Goal: Task Accomplishment & Management: Manage account settings

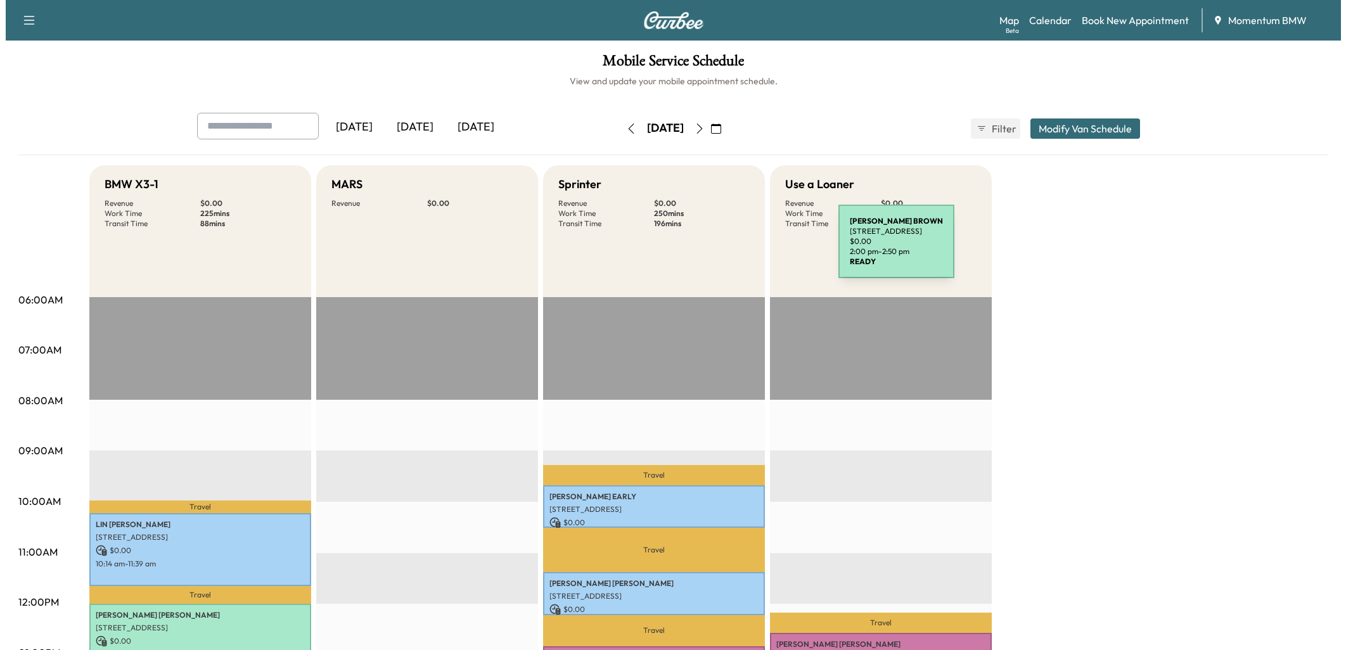
scroll to position [478, 0]
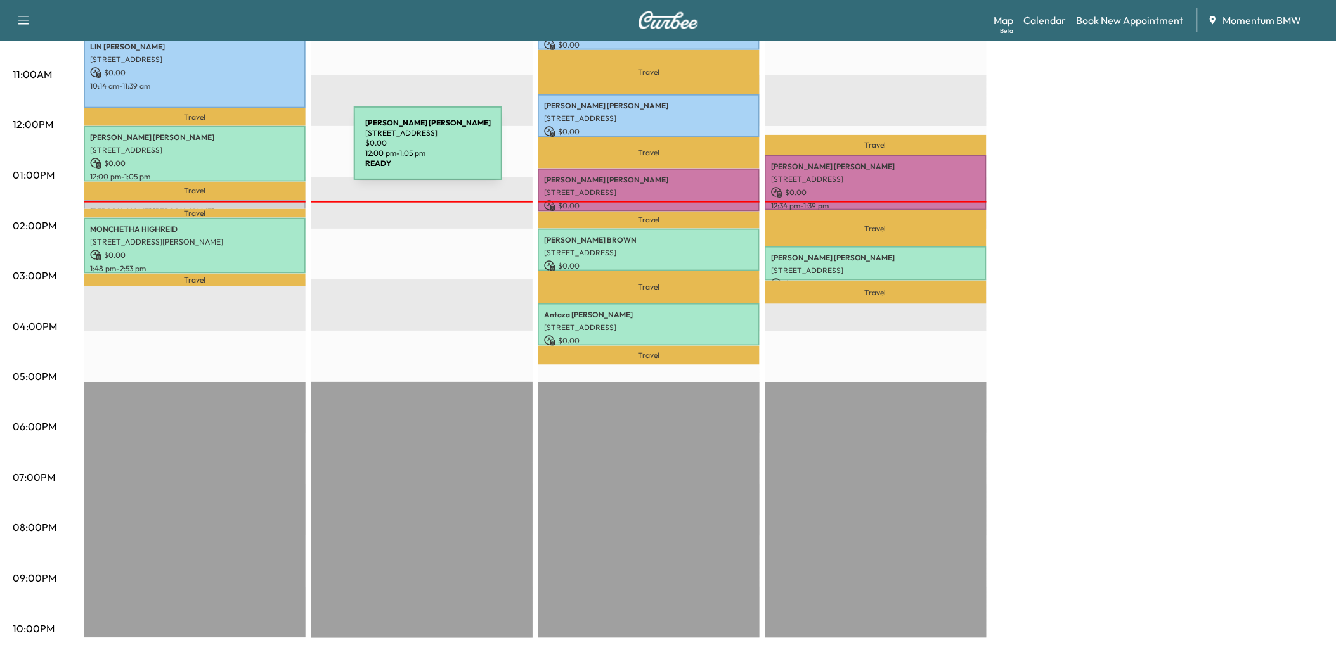
click at [259, 151] on div "[PERSON_NAME] [STREET_ADDRESS] $ 0.00 12:00 pm - 1:05 pm" at bounding box center [195, 153] width 222 height 55
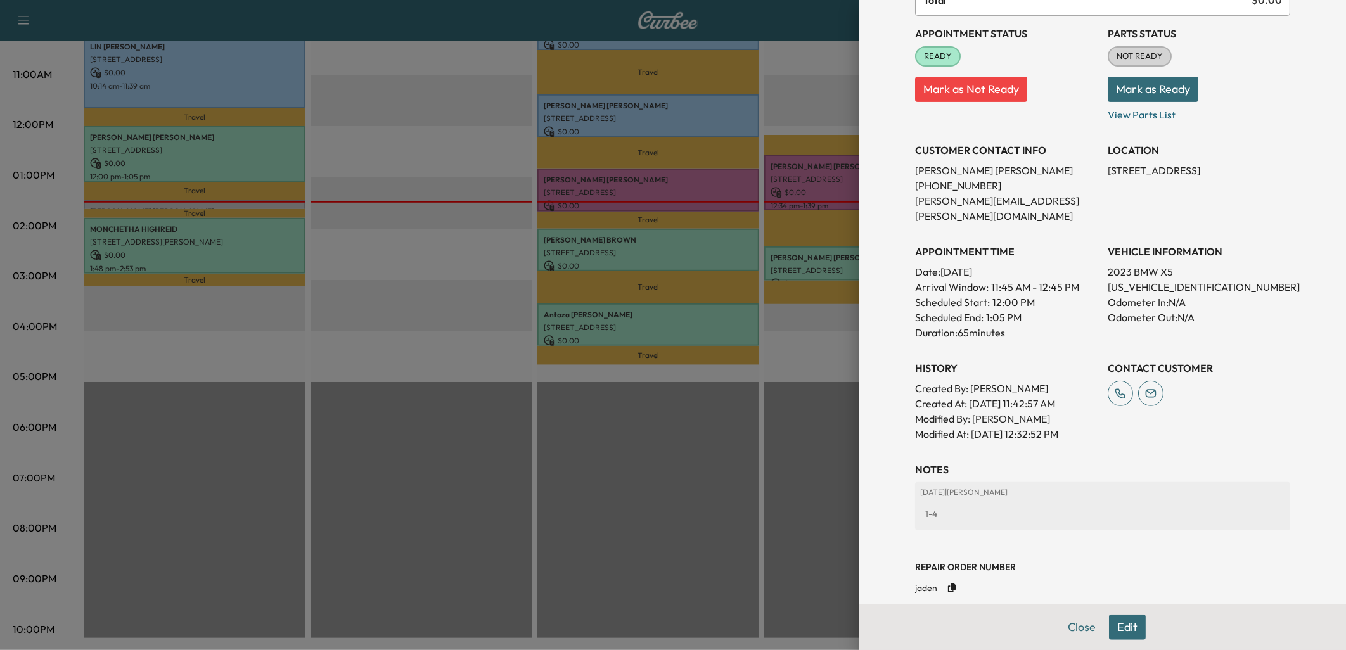
scroll to position [152, 0]
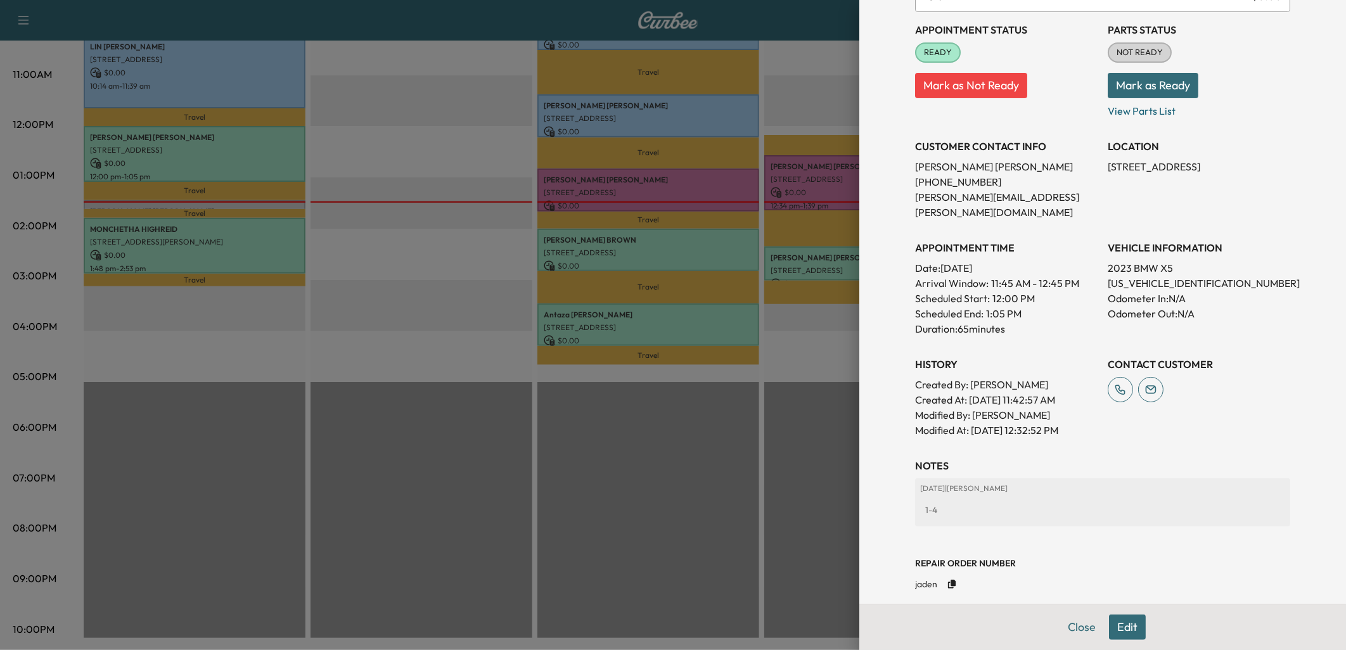
click at [271, 243] on div at bounding box center [673, 325] width 1346 height 650
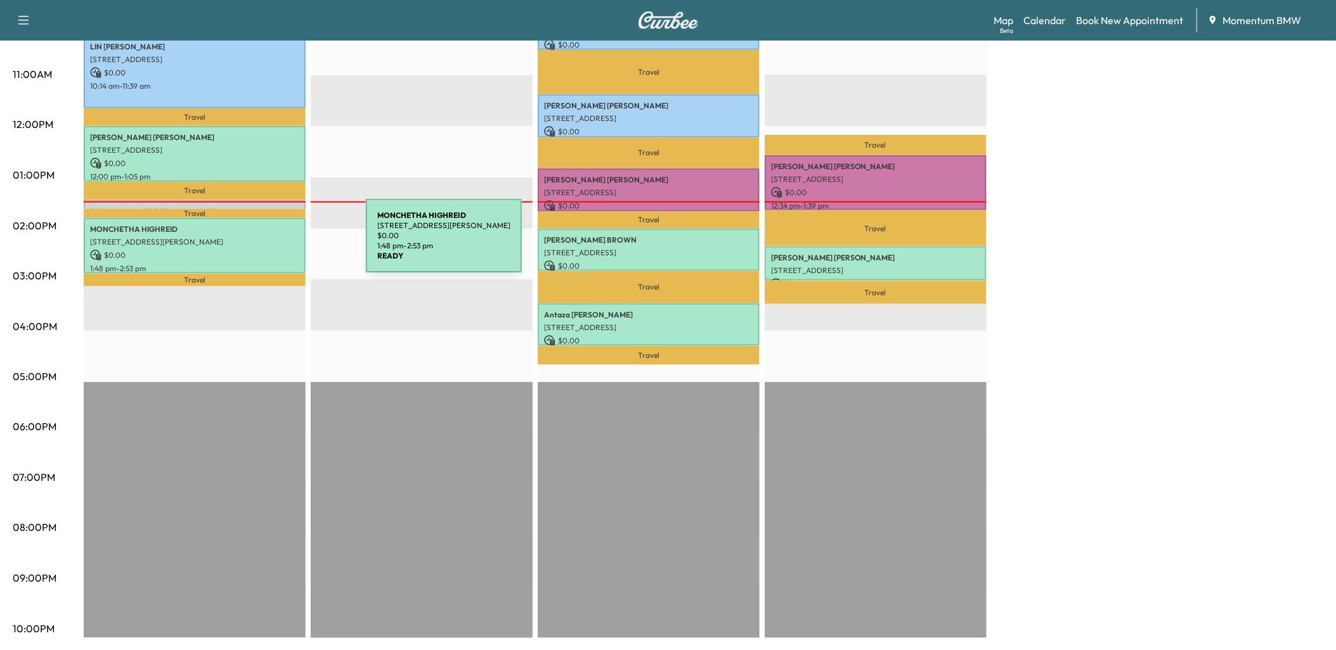
click at [271, 250] on p "$ 0.00" at bounding box center [194, 255] width 209 height 11
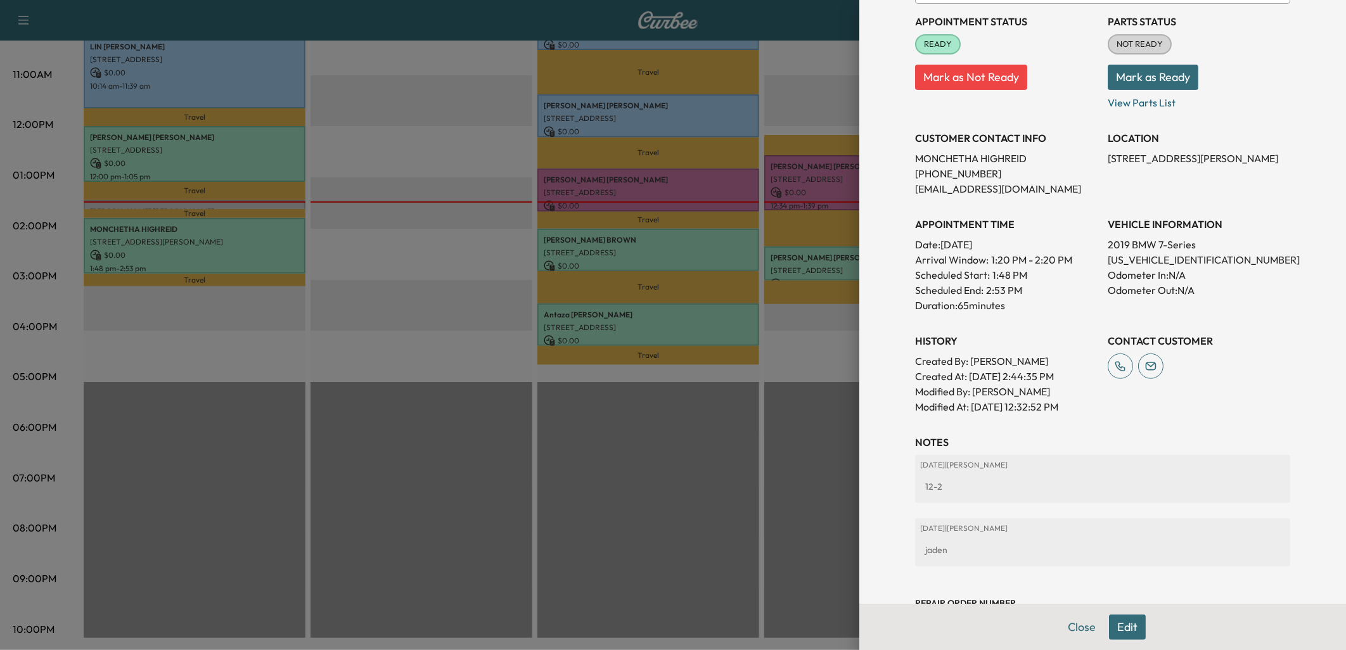
scroll to position [209, 0]
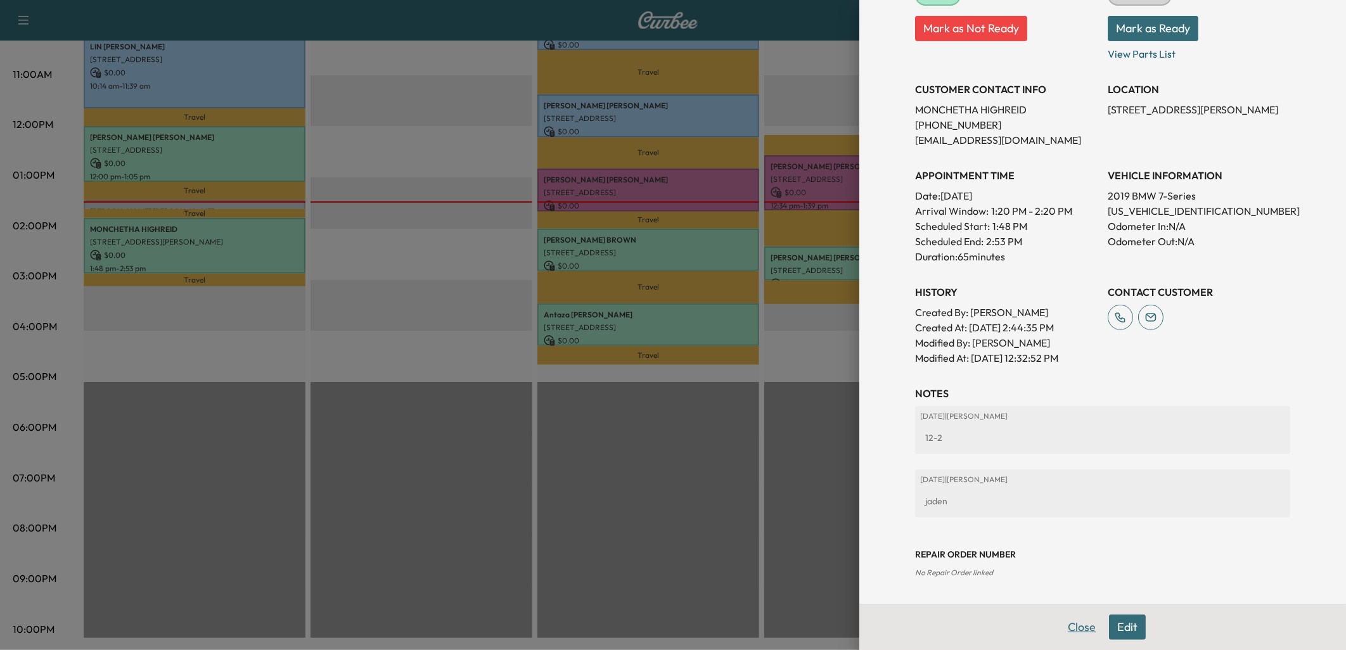
click at [1075, 620] on button "Close" at bounding box center [1082, 627] width 44 height 25
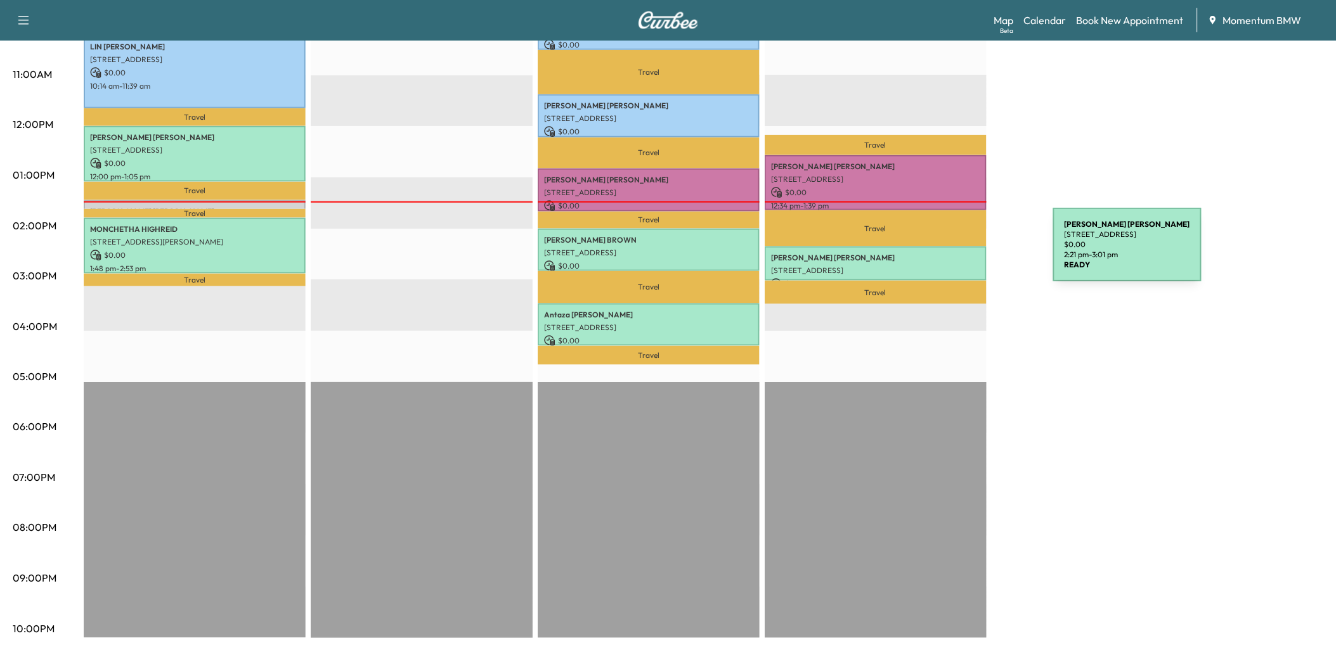
click at [958, 253] on p "[PERSON_NAME]" at bounding box center [875, 258] width 209 height 10
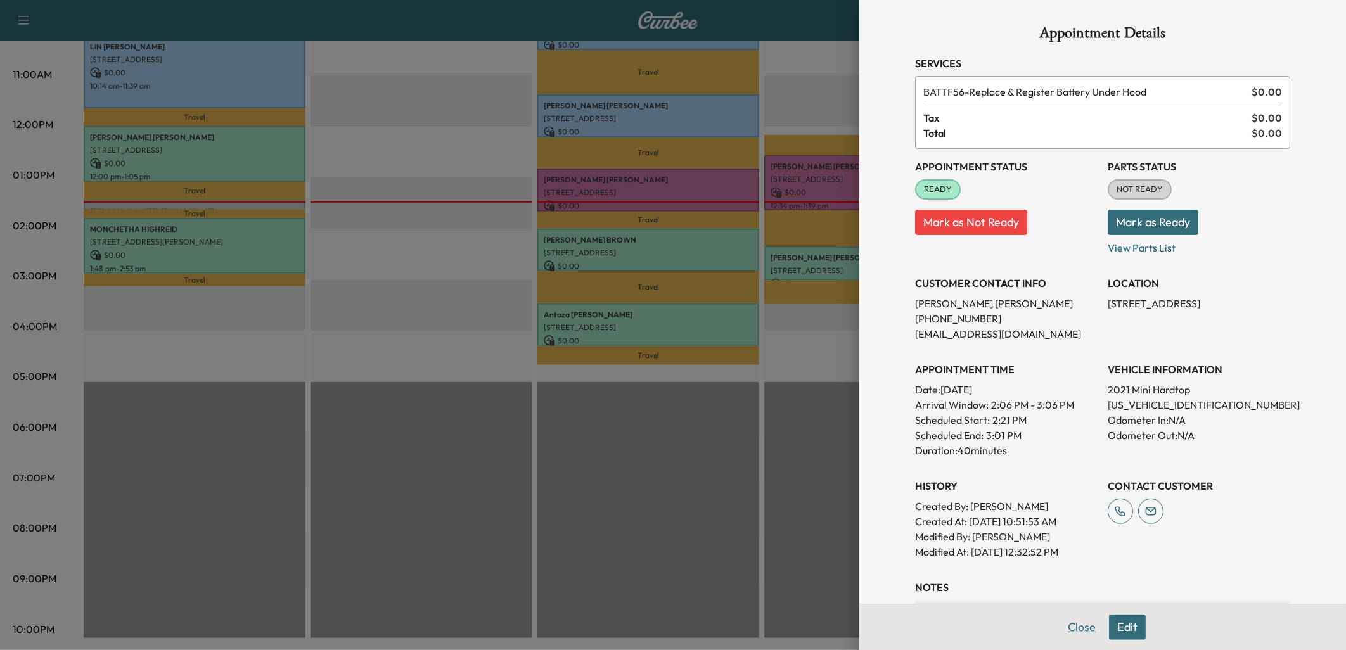
click at [1075, 628] on button "Close" at bounding box center [1082, 627] width 44 height 25
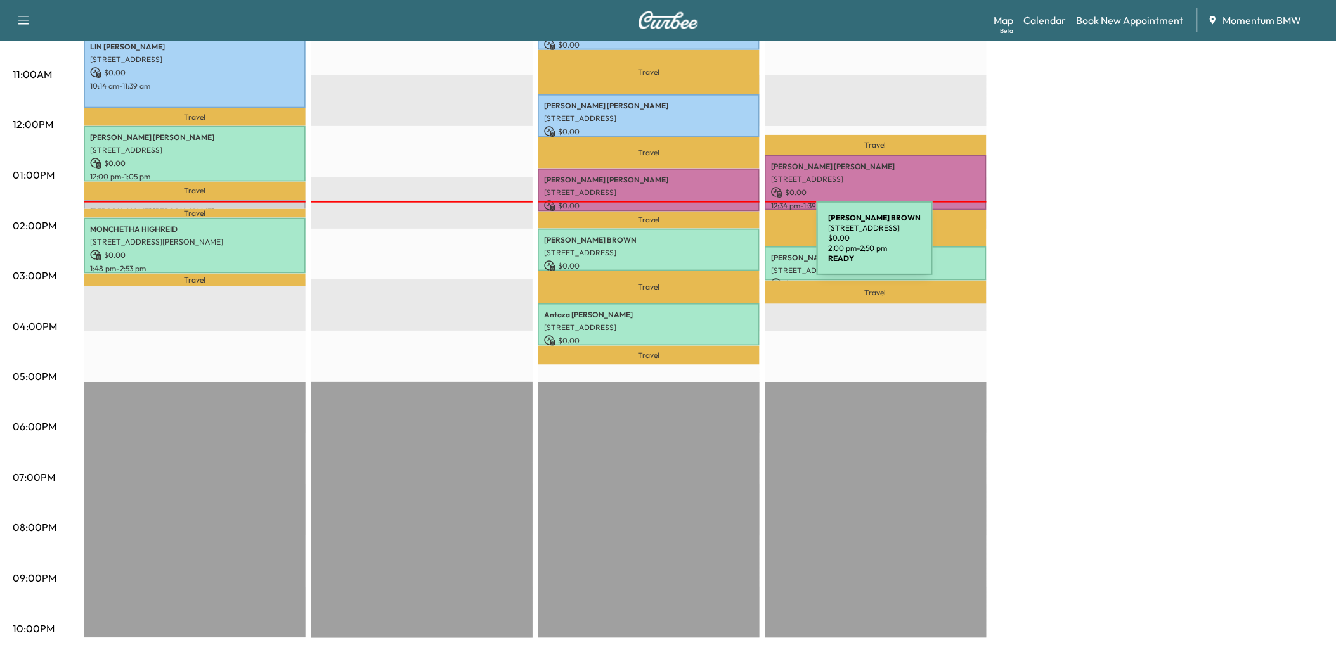
click at [721, 248] on p "[STREET_ADDRESS]" at bounding box center [648, 253] width 209 height 10
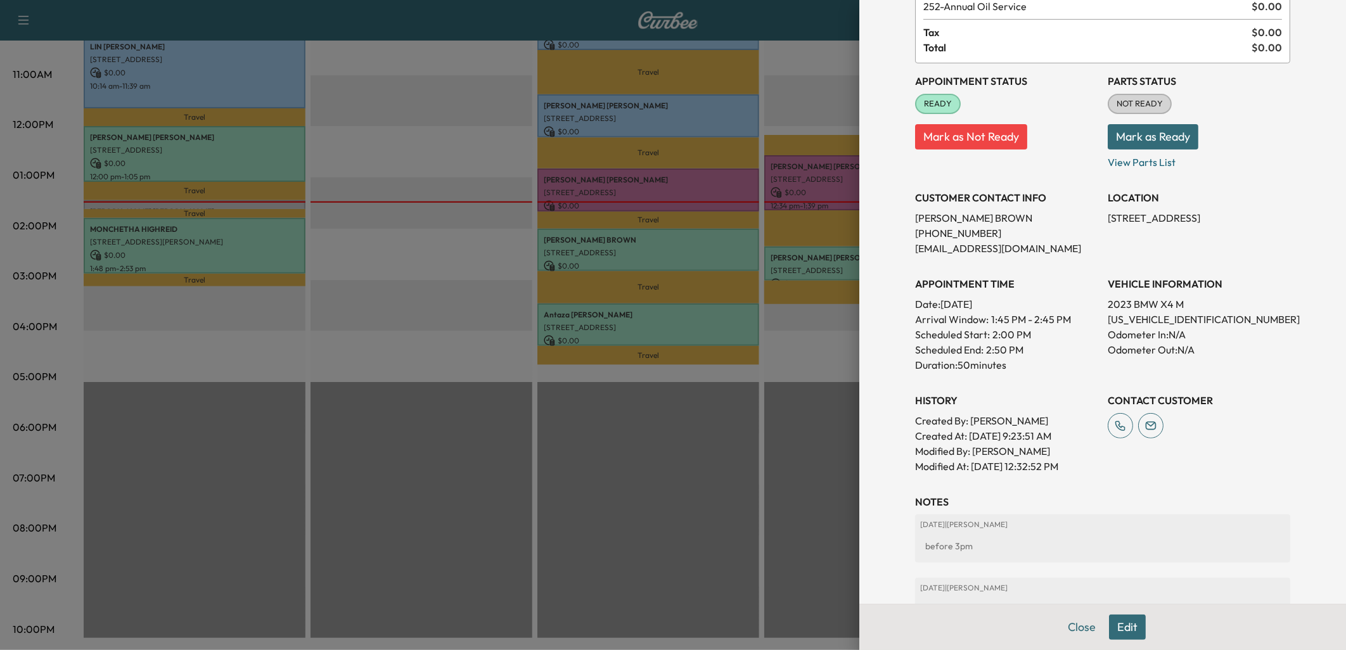
scroll to position [70, 0]
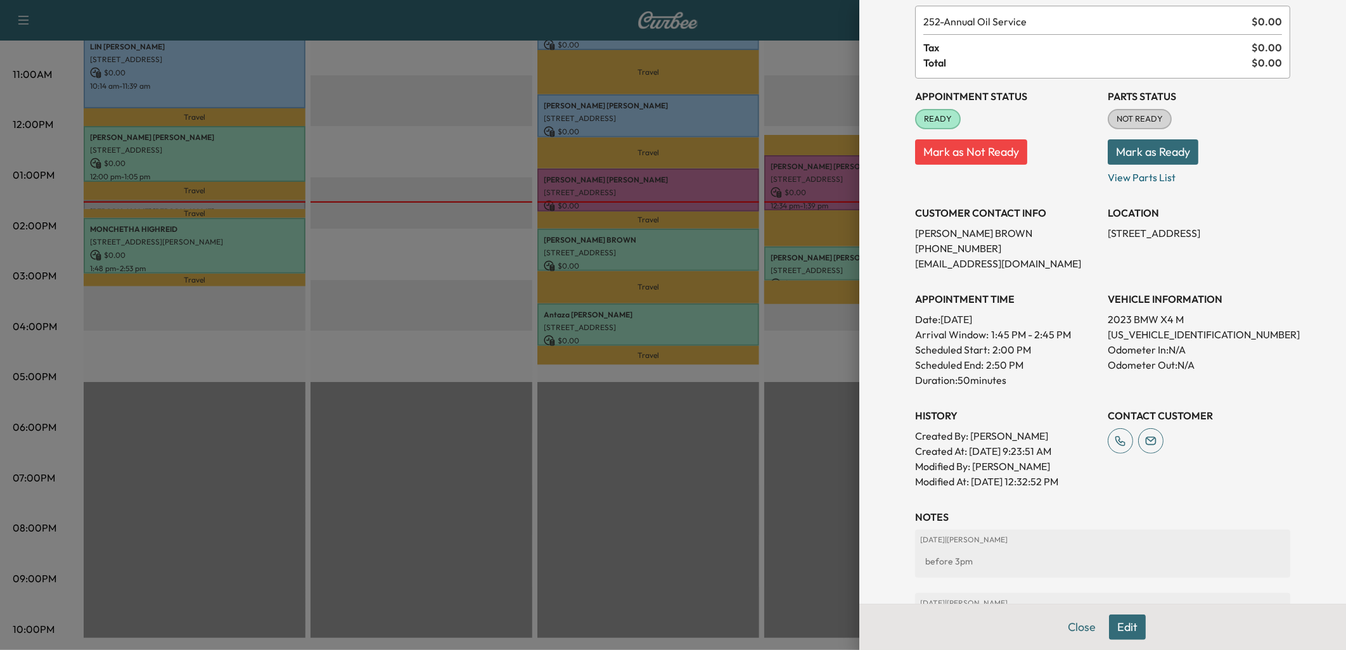
click at [732, 319] on div at bounding box center [673, 325] width 1346 height 650
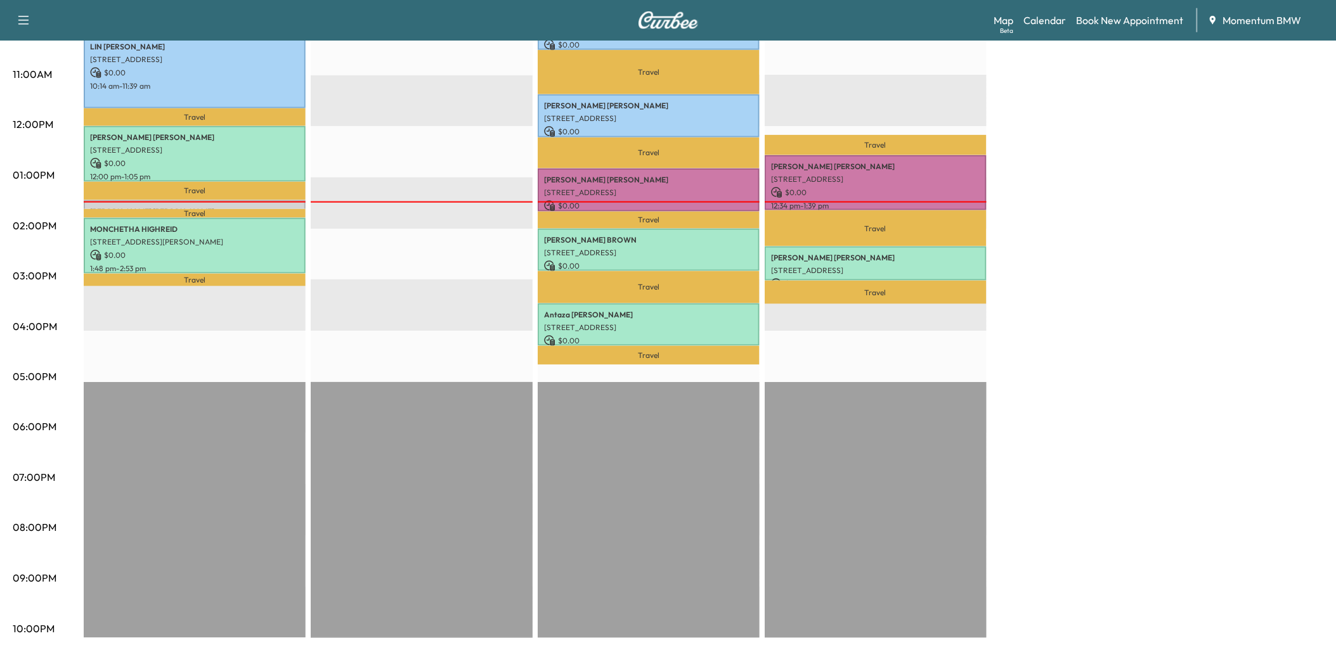
click at [1090, 382] on div "BMW X3-1 Revenue $ 0.00 Work Time 225 mins Transit Time 88 mins Travel [PERSON_…" at bounding box center [703, 162] width 1239 height 951
click at [735, 313] on p "[PERSON_NAME]" at bounding box center [648, 315] width 209 height 10
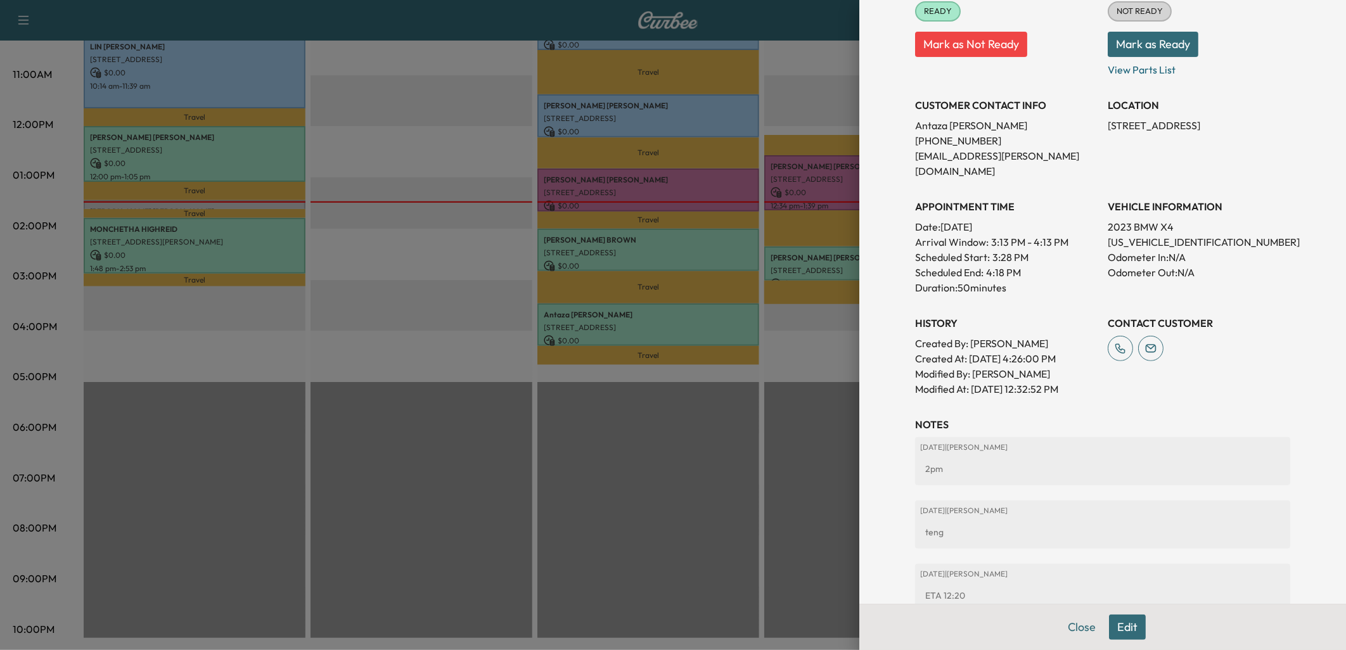
scroll to position [257, 0]
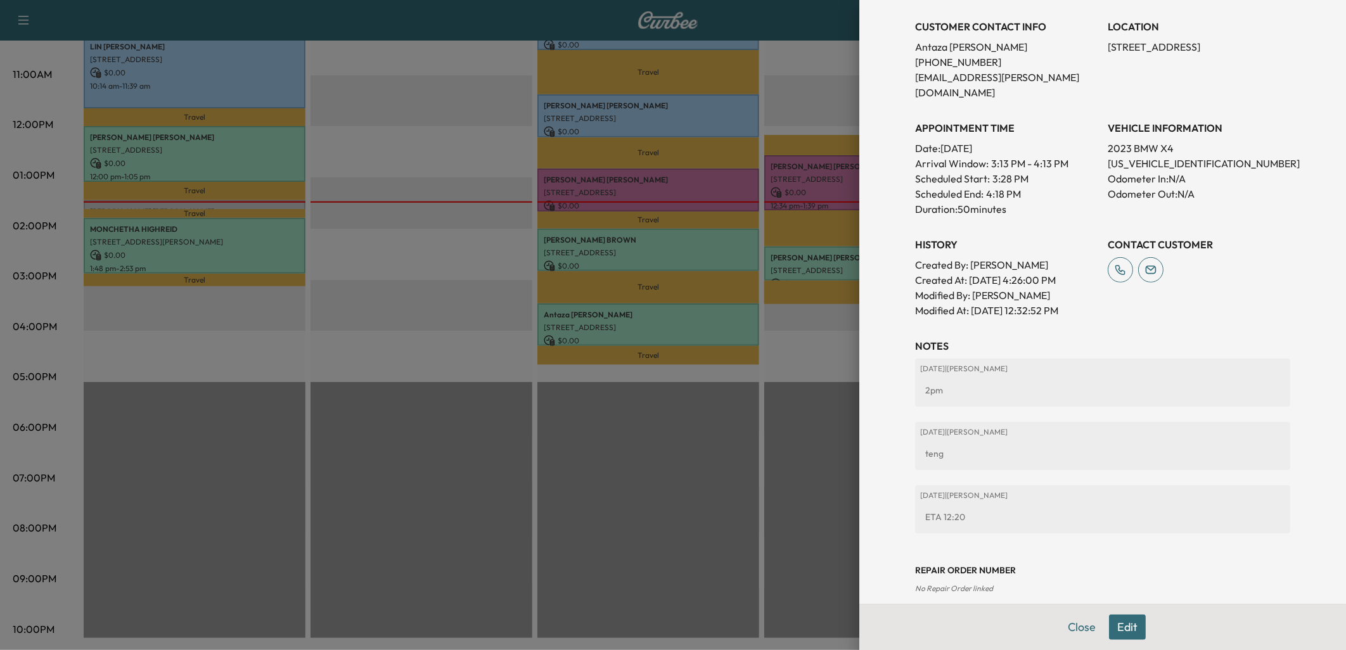
click at [1132, 156] on p "[US_VEHICLE_IDENTIFICATION_NUMBER]" at bounding box center [1199, 163] width 183 height 15
copy p "[US_VEHICLE_IDENTIFICATION_NUMBER]"
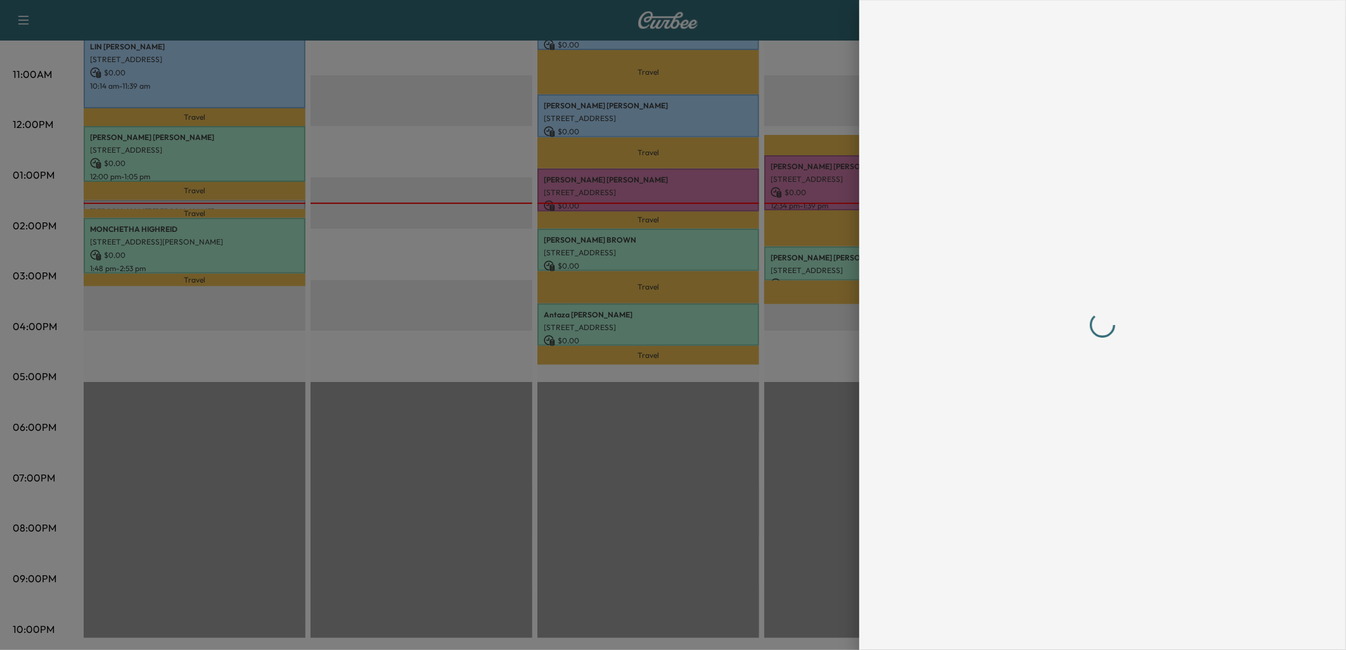
scroll to position [0, 0]
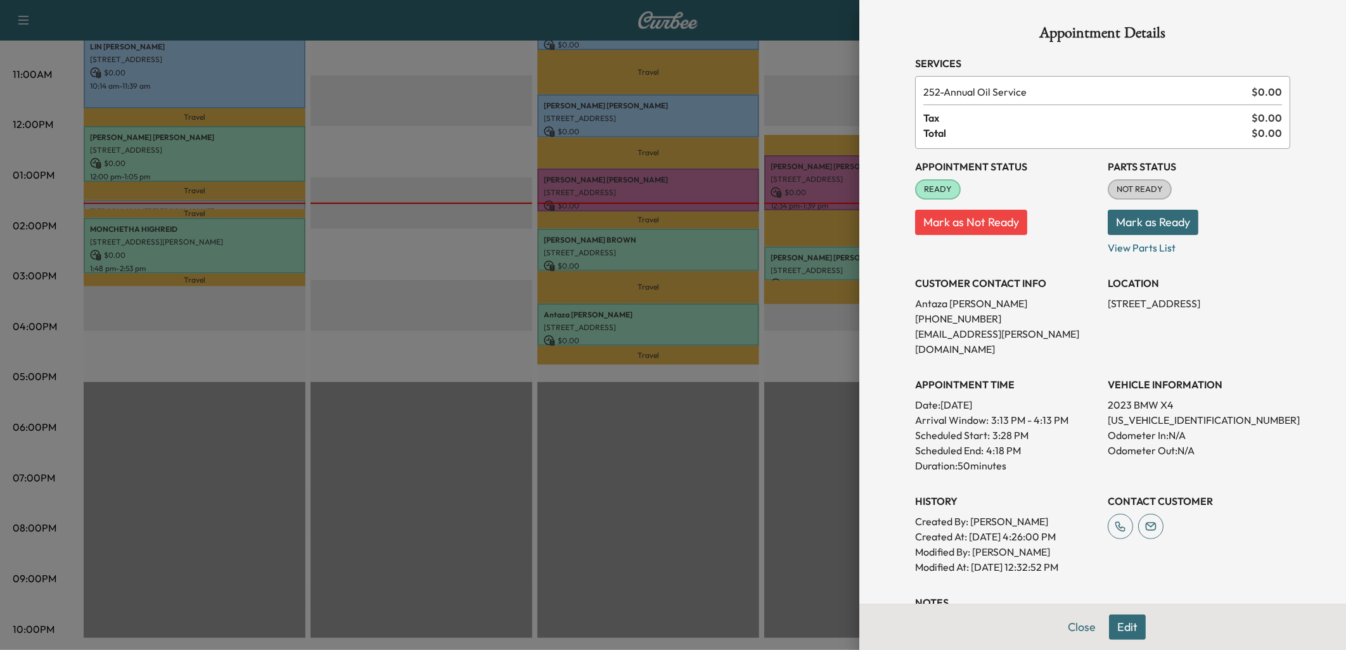
click at [1129, 413] on p "[US_VEHICLE_IDENTIFICATION_NUMBER]" at bounding box center [1199, 420] width 183 height 15
copy p "[US_VEHICLE_IDENTIFICATION_NUMBER]"
drag, startPoint x: 1098, startPoint y: 304, endPoint x: 1218, endPoint y: 304, distance: 120.4
click at [1218, 304] on p "[STREET_ADDRESS]" at bounding box center [1199, 303] width 183 height 15
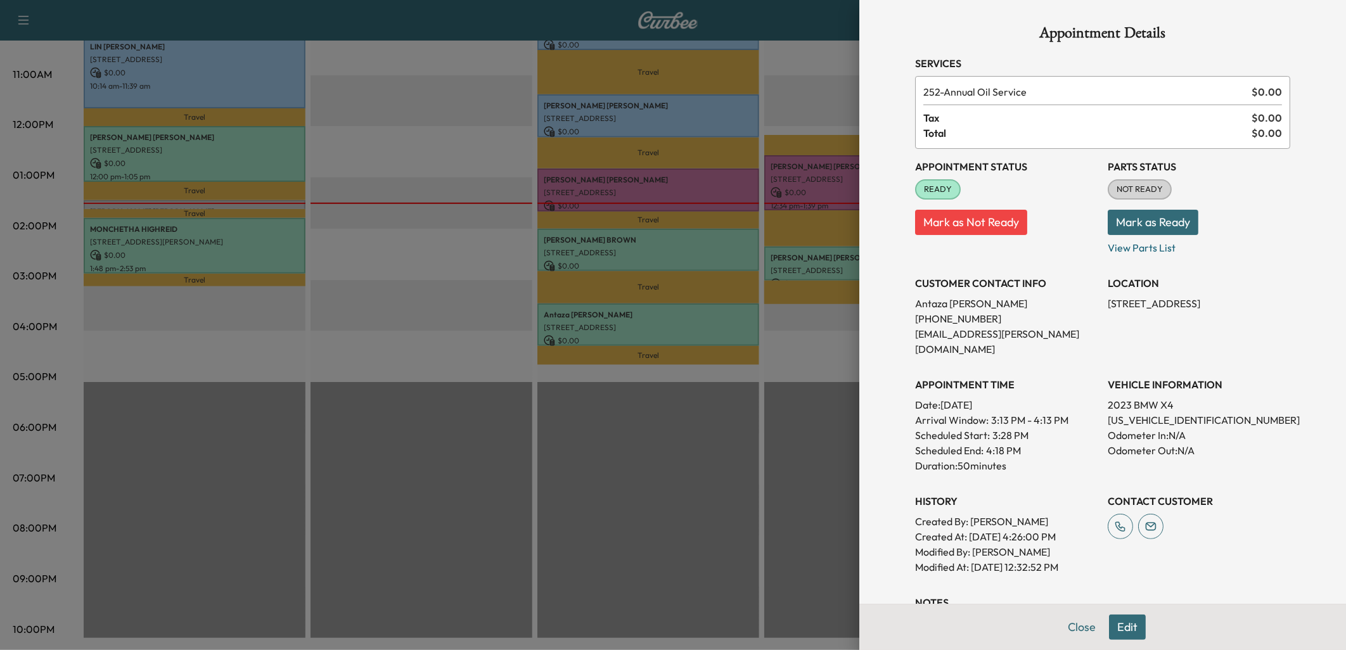
drag, startPoint x: 1218, startPoint y: 304, endPoint x: 1206, endPoint y: 300, distance: 12.6
copy p "[STREET_ADDRESS],"
click at [1070, 625] on button "Close" at bounding box center [1082, 627] width 44 height 25
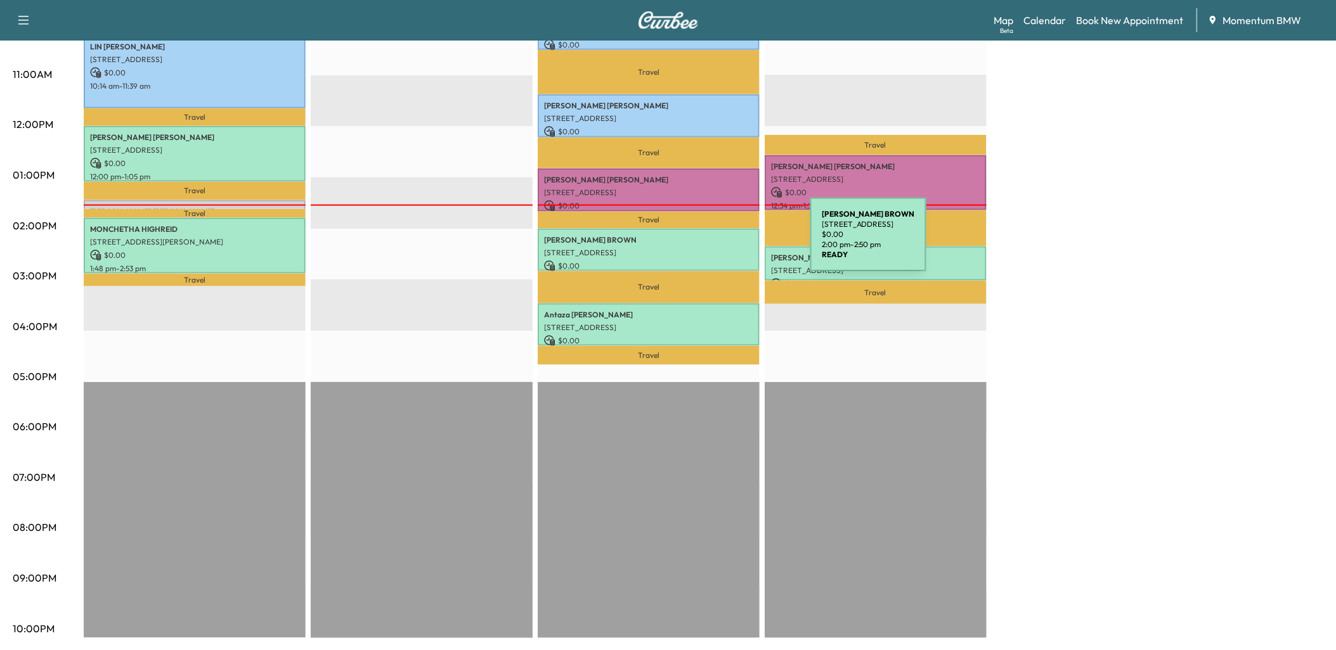
click at [715, 248] on p "[STREET_ADDRESS]" at bounding box center [648, 253] width 209 height 10
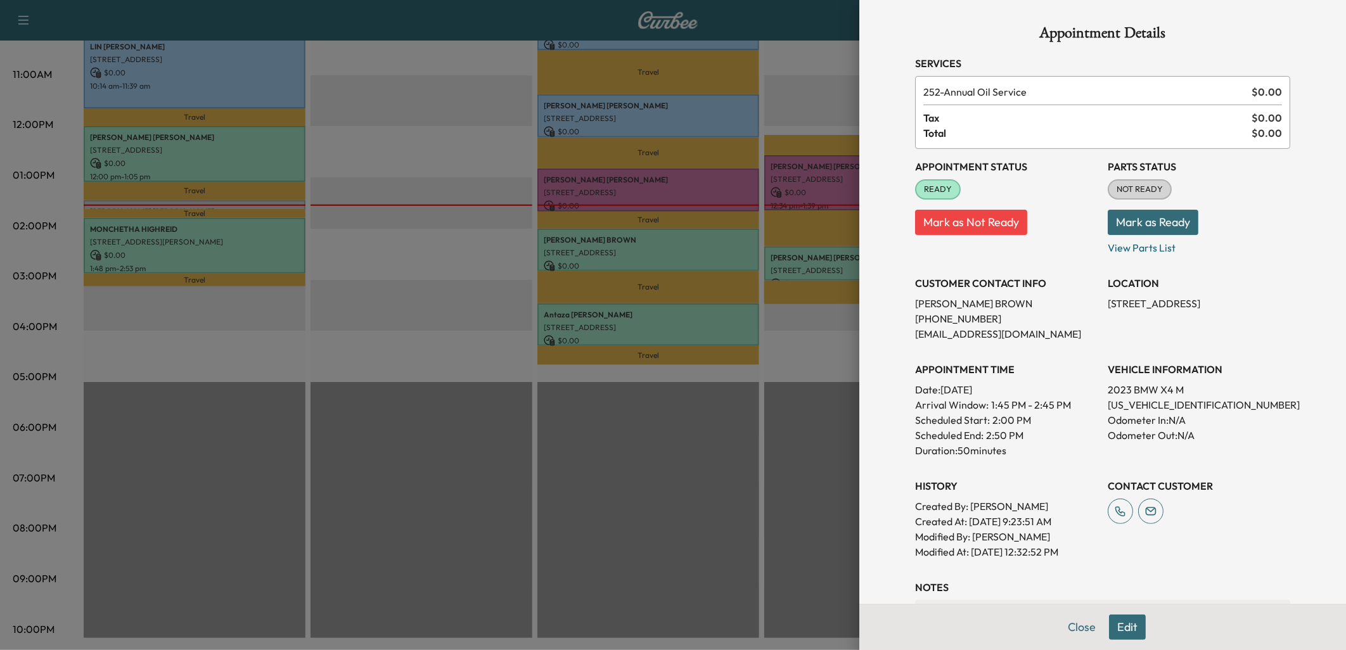
click at [1136, 403] on p "[US_VEHICLE_IDENTIFICATION_NUMBER]" at bounding box center [1199, 404] width 183 height 15
copy p "[US_VEHICLE_IDENTIFICATION_NUMBER]"
drag, startPoint x: 1095, startPoint y: 299, endPoint x: 1177, endPoint y: 306, distance: 82.1
click at [1177, 306] on div "Appointment Status READY Mark as Not Ready Parts Status NOT READY Mark as Ready…" at bounding box center [1102, 354] width 375 height 411
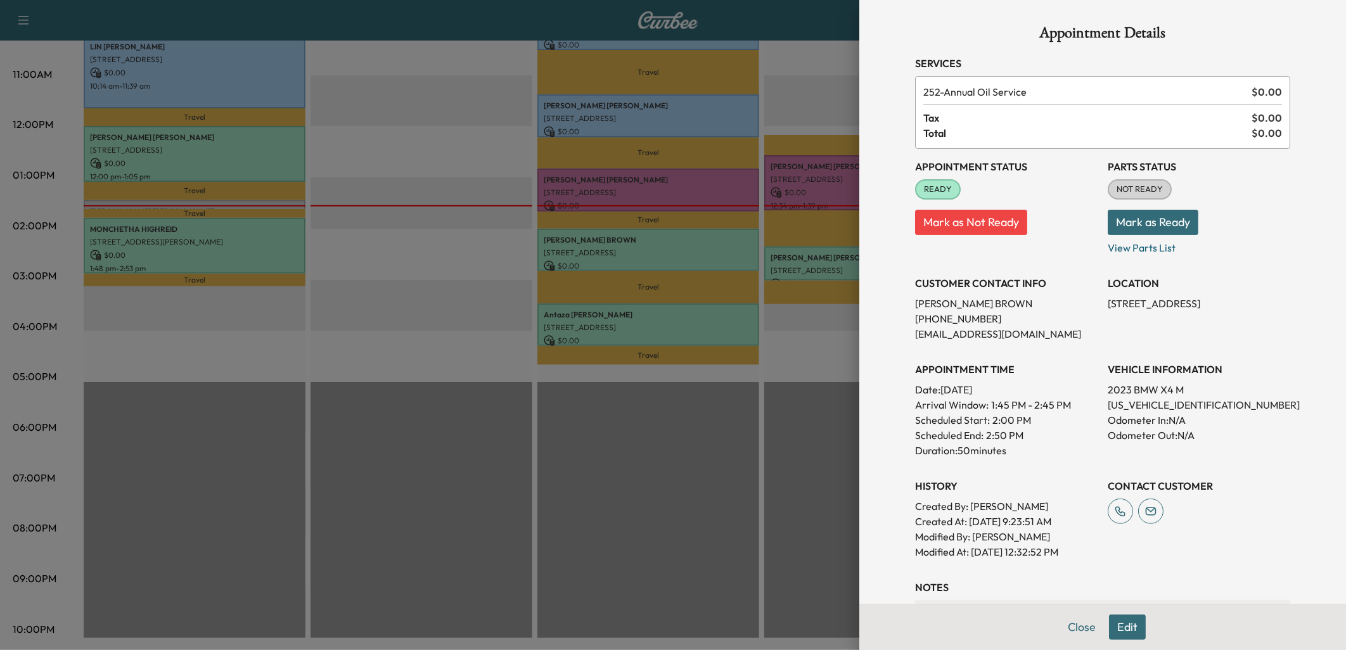
copy p "[STREET_ADDRESS]"
click at [1074, 625] on button "Close" at bounding box center [1082, 627] width 44 height 25
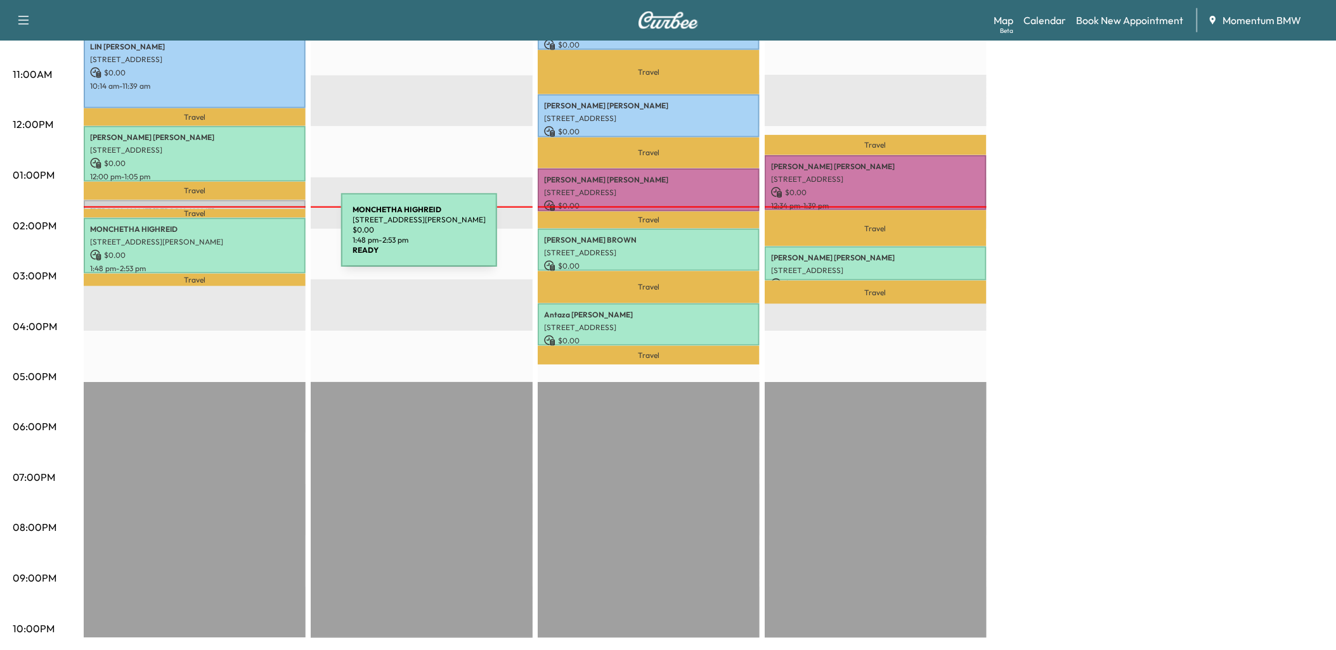
click at [246, 238] on p "[STREET_ADDRESS][PERSON_NAME]" at bounding box center [194, 242] width 209 height 10
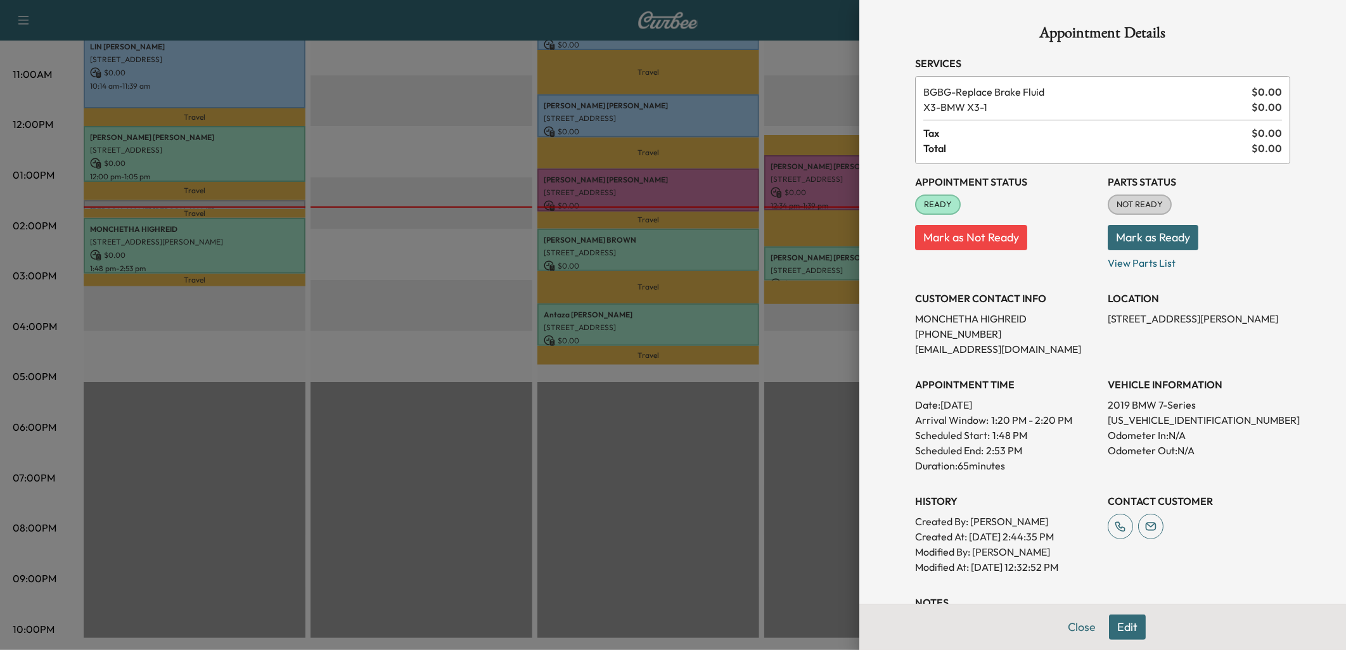
click at [271, 145] on div at bounding box center [673, 325] width 1346 height 650
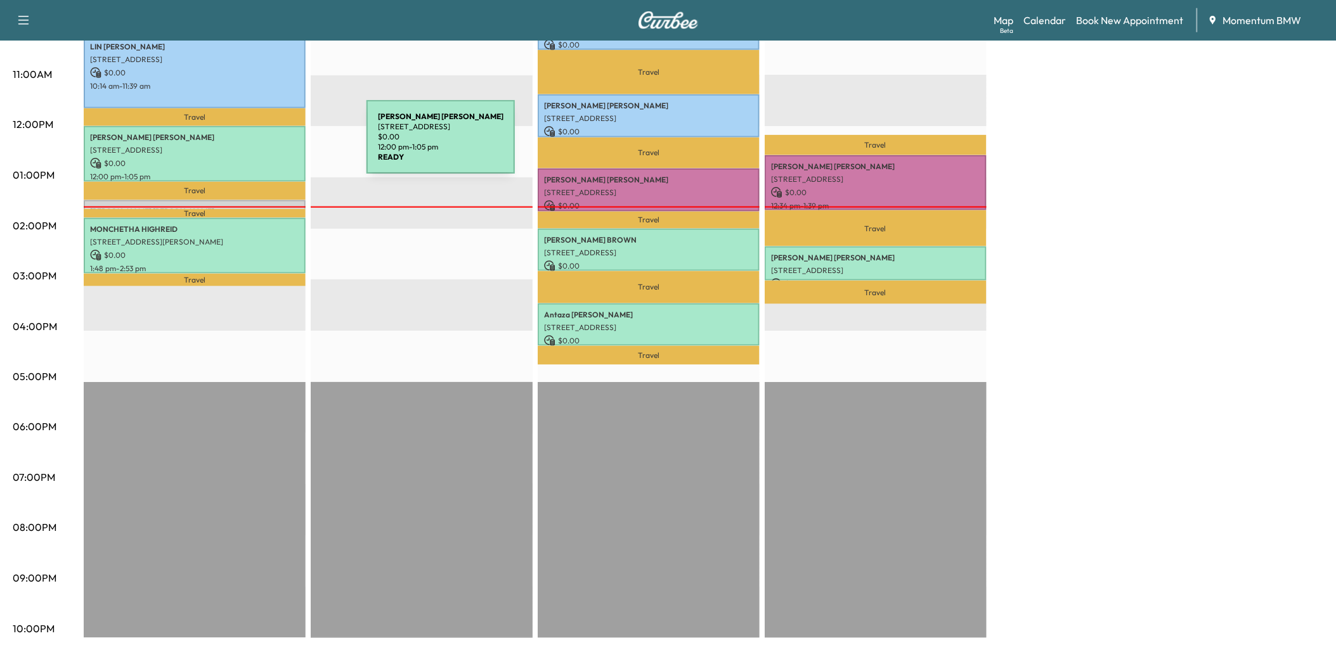
click at [271, 145] on p "[STREET_ADDRESS]" at bounding box center [194, 150] width 209 height 10
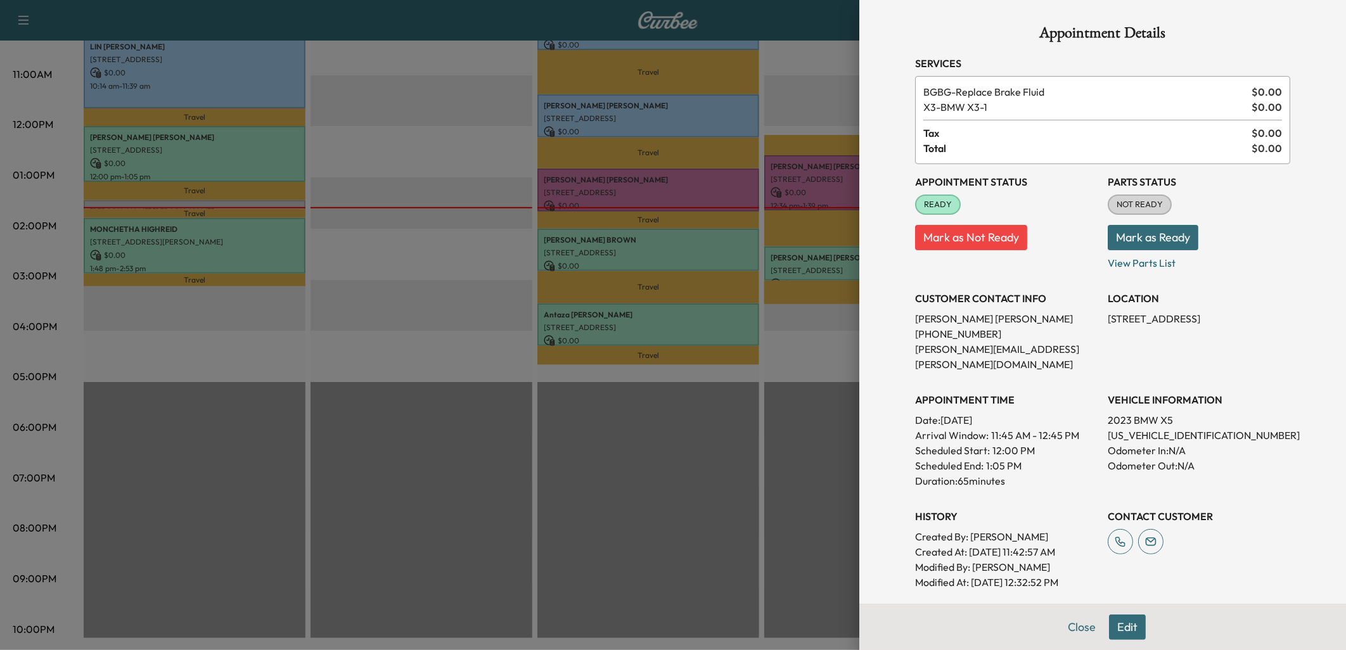
click at [1127, 428] on p "[US_VEHICLE_IDENTIFICATION_NUMBER]" at bounding box center [1199, 435] width 183 height 15
copy p "[US_VEHICLE_IDENTIFICATION_NUMBER]"
drag, startPoint x: 1093, startPoint y: 321, endPoint x: 1174, endPoint y: 318, distance: 81.2
click at [1174, 318] on div "Appointment Status READY Mark as Not Ready Parts Status NOT READY Mark as Ready…" at bounding box center [1102, 377] width 375 height 426
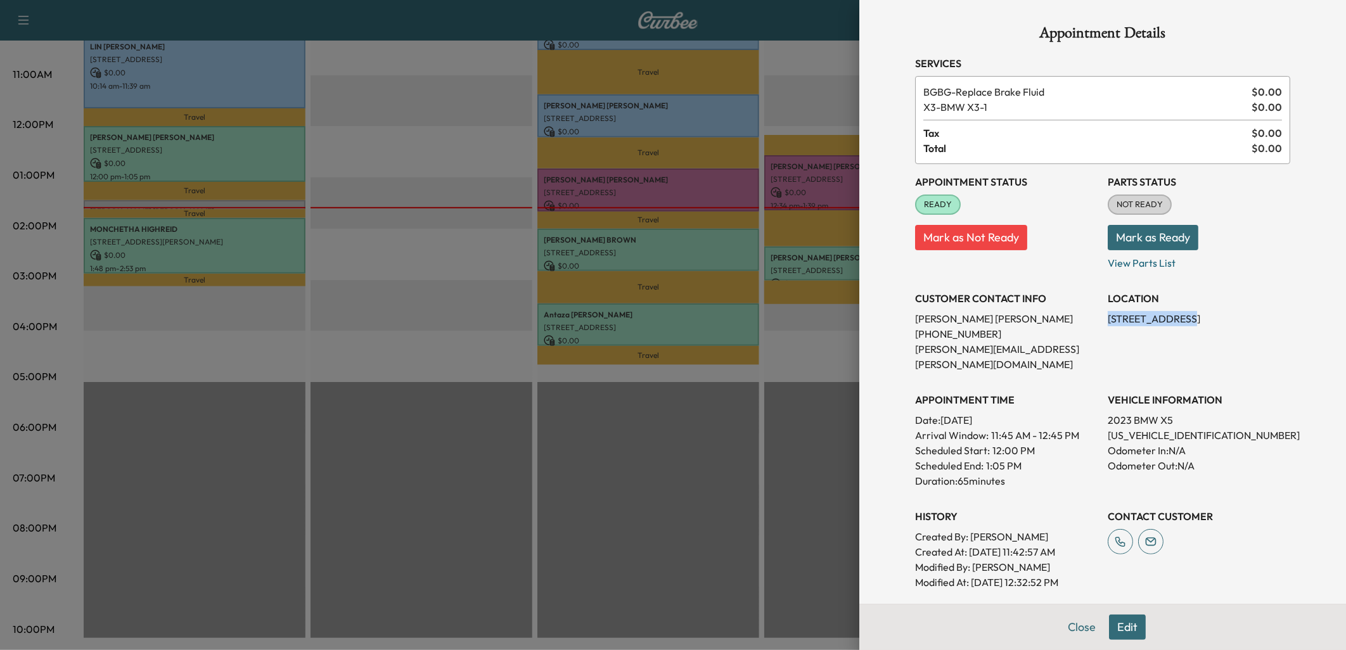
copy p "[STREET_ADDRESS]"
click at [1069, 631] on button "Close" at bounding box center [1082, 627] width 44 height 25
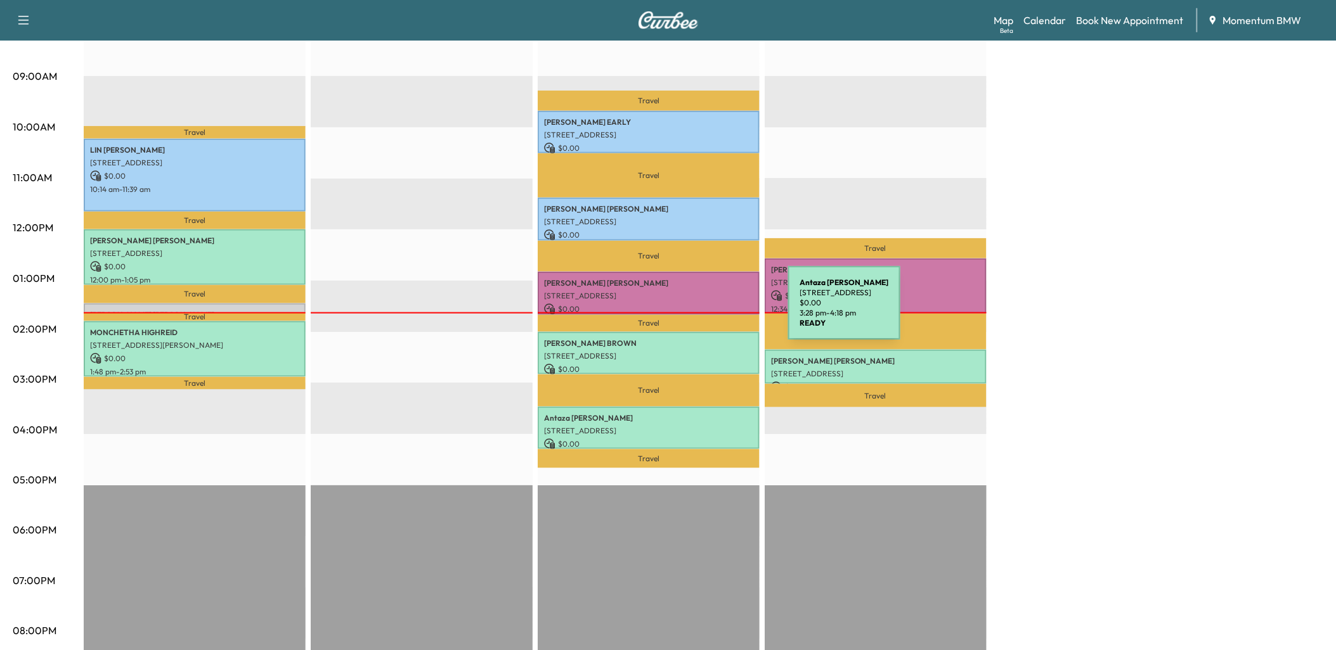
scroll to position [337, 0]
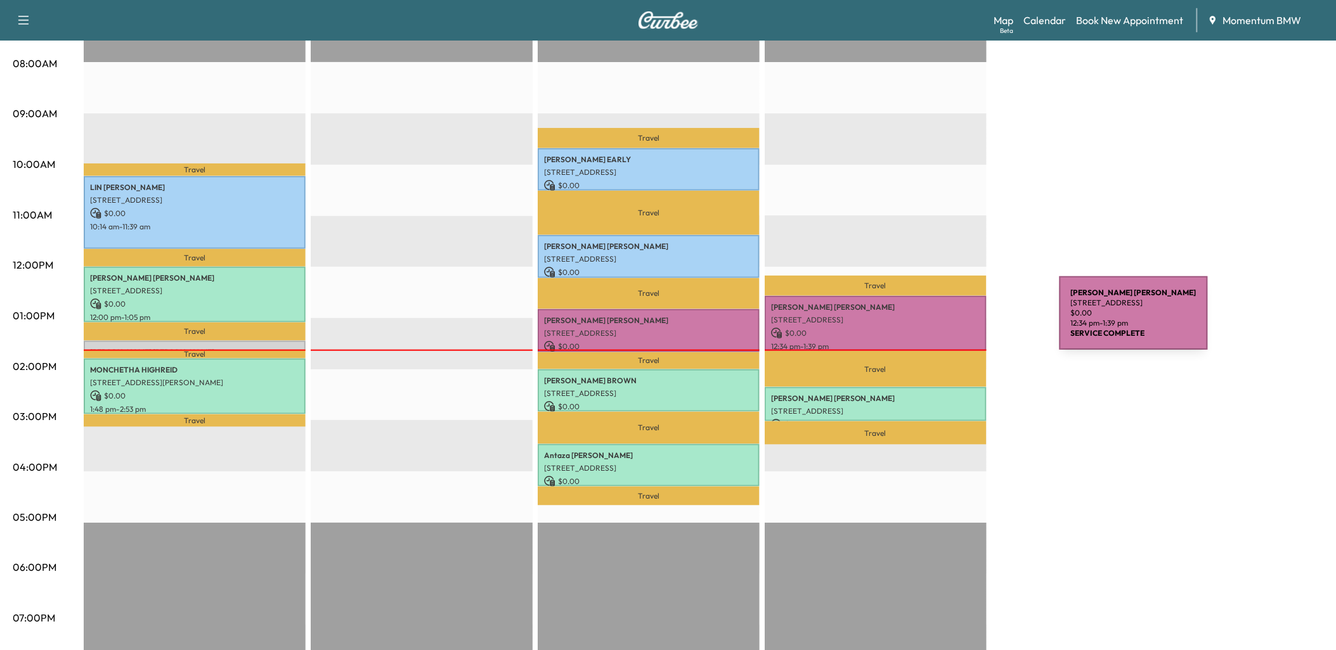
click at [965, 321] on div "[PERSON_NAME] [STREET_ADDRESS] $ 0.00 12:34 pm - 1:39 pm" at bounding box center [876, 323] width 222 height 55
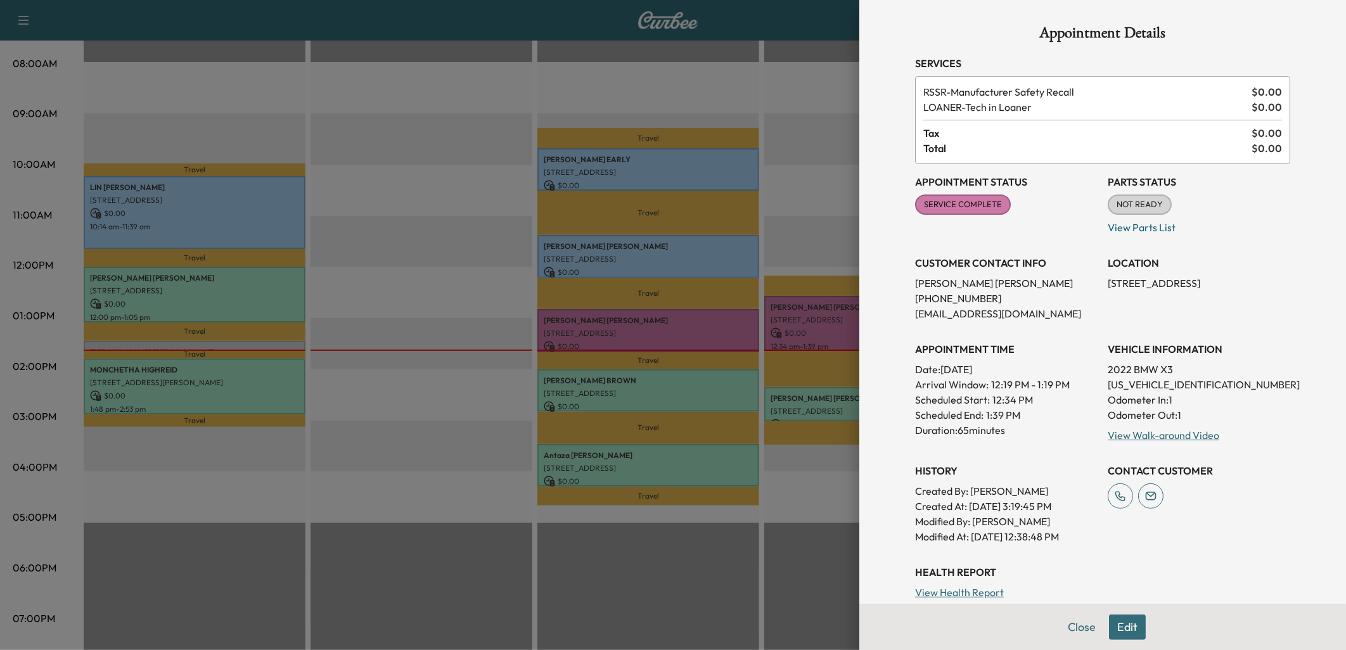
click at [1135, 384] on p "[US_VEHICLE_IDENTIFICATION_NUMBER]" at bounding box center [1199, 384] width 183 height 15
copy p "[US_VEHICLE_IDENTIFICATION_NUMBER]"
click at [1076, 629] on button "Close" at bounding box center [1082, 627] width 44 height 25
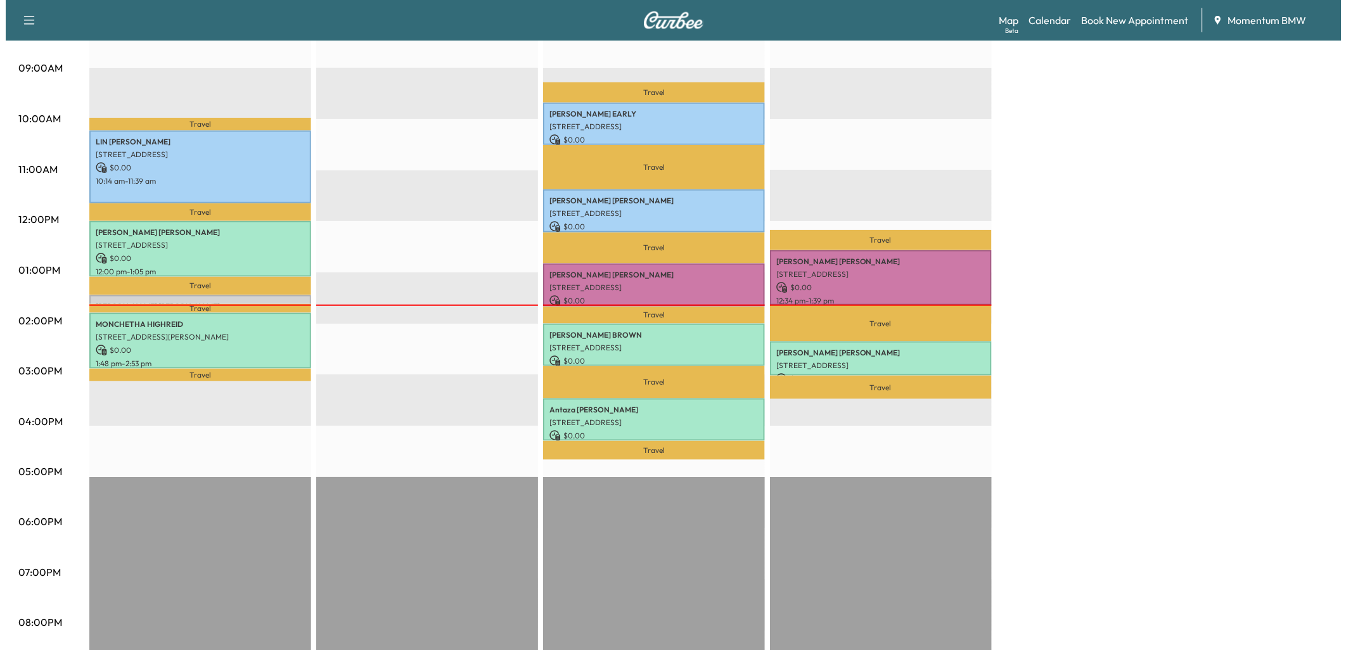
scroll to position [408, 0]
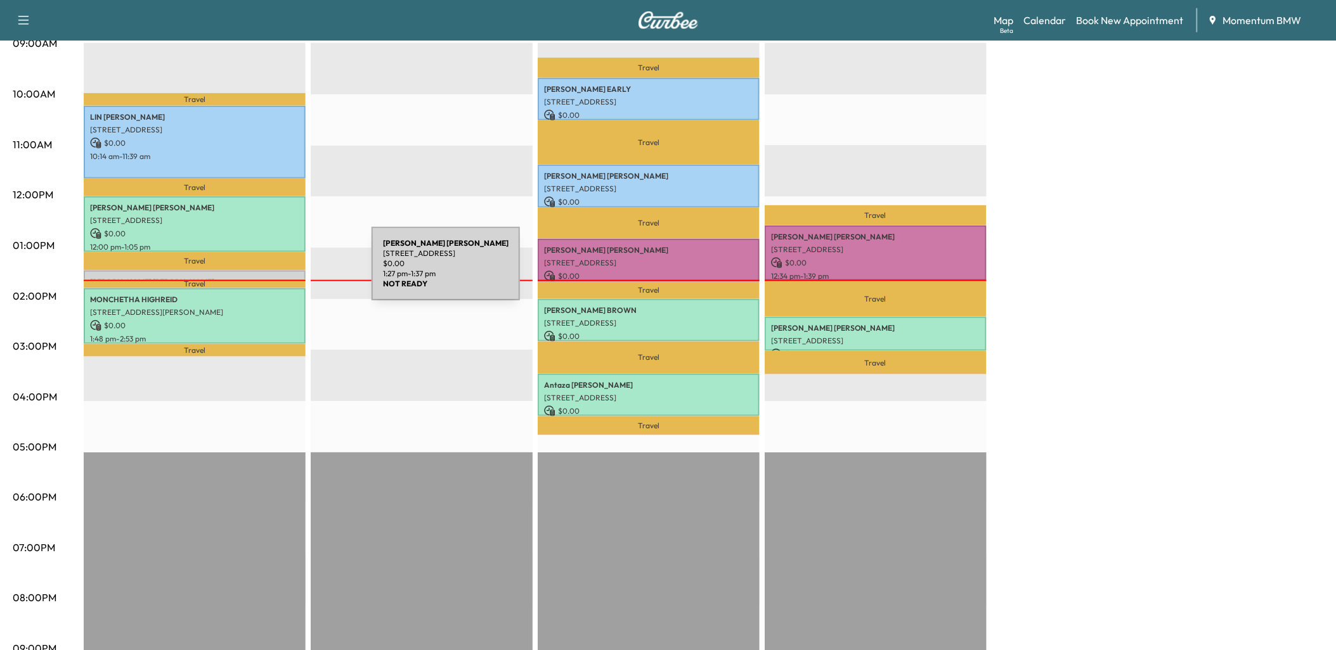
click at [276, 277] on p "[PERSON_NAME]" at bounding box center [194, 282] width 209 height 10
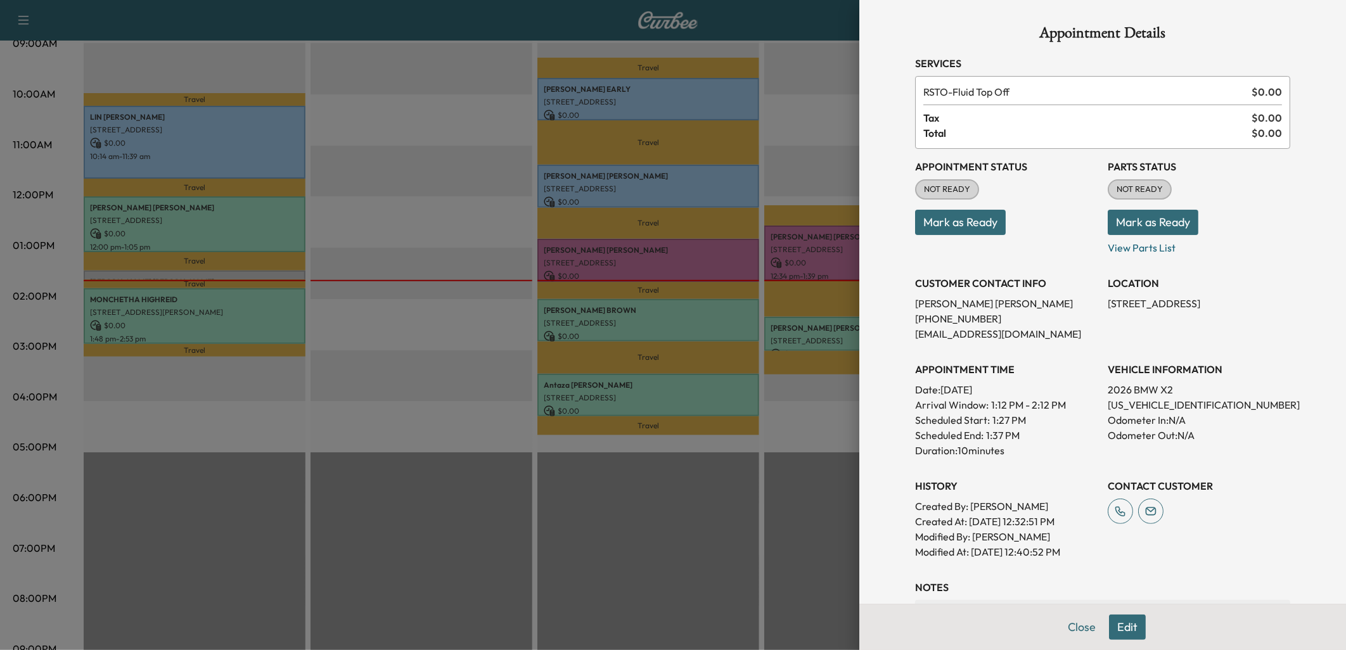
click at [954, 219] on button "Mark as Ready" at bounding box center [960, 222] width 91 height 25
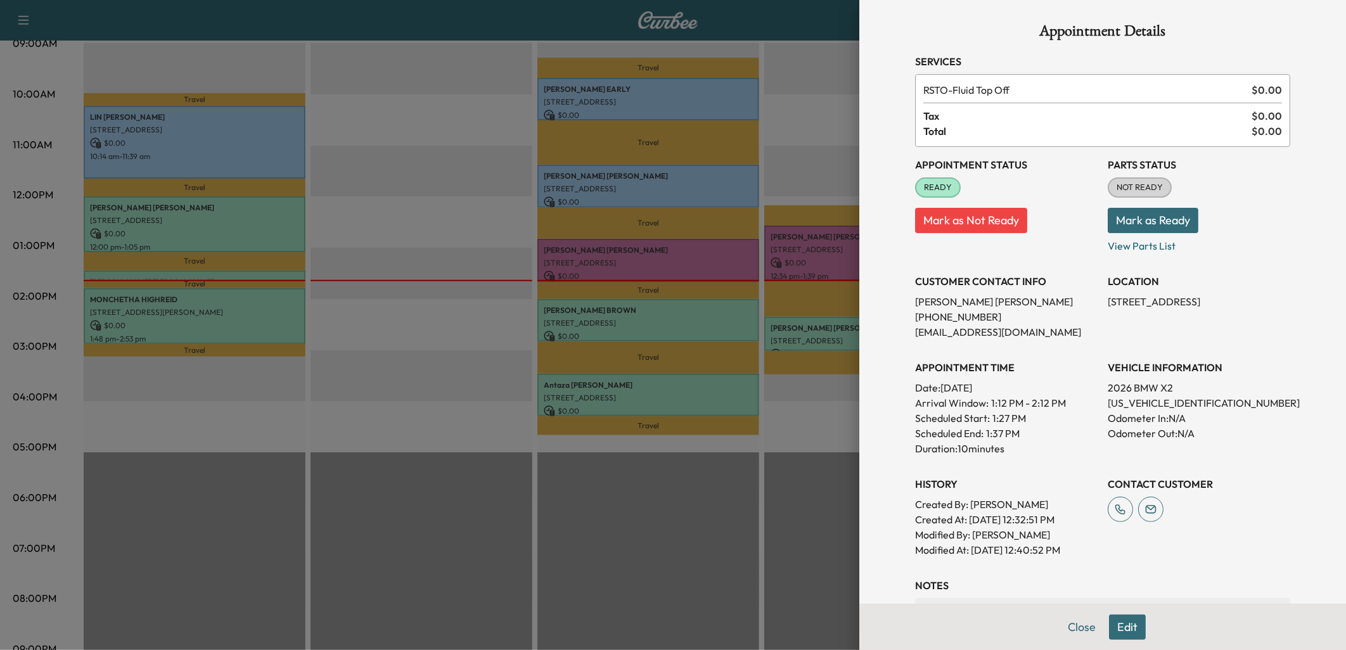
scroll to position [0, 0]
click at [1139, 403] on p "[US_VEHICLE_IDENTIFICATION_NUMBER]" at bounding box center [1199, 404] width 183 height 15
copy p "[US_VEHICLE_IDENTIFICATION_NUMBER]"
click at [732, 311] on div at bounding box center [673, 325] width 1346 height 650
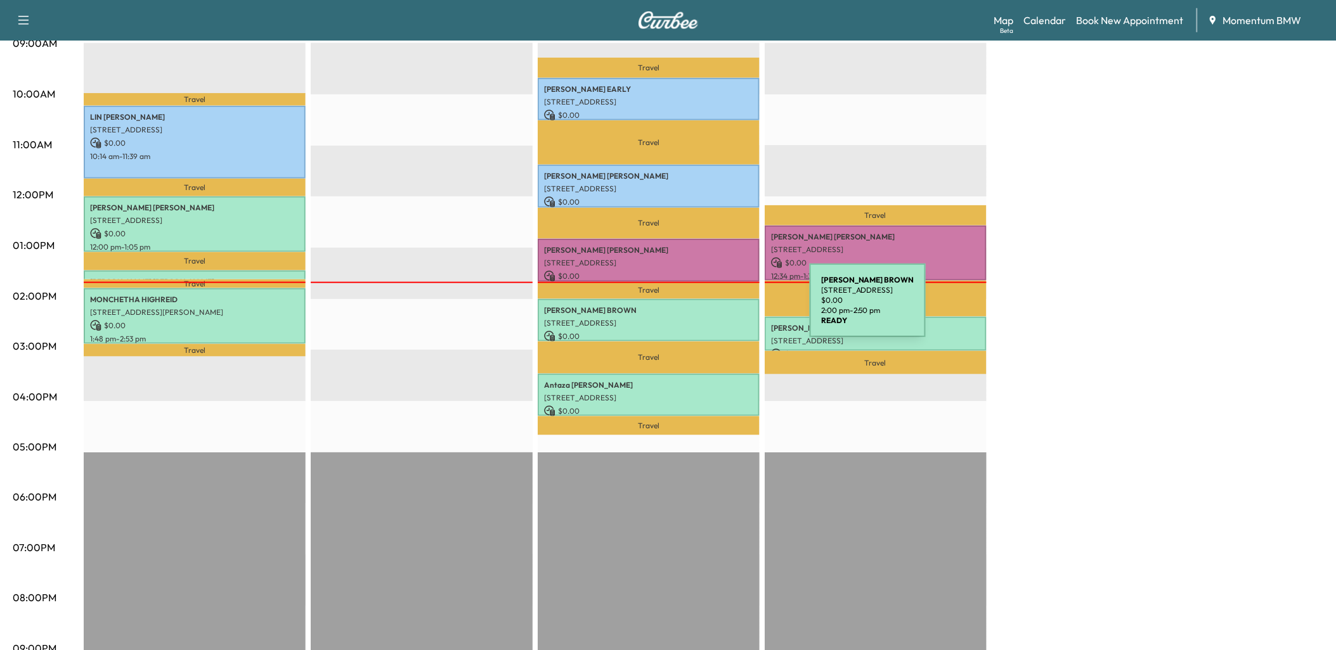
click at [716, 309] on p "[PERSON_NAME]" at bounding box center [648, 311] width 209 height 10
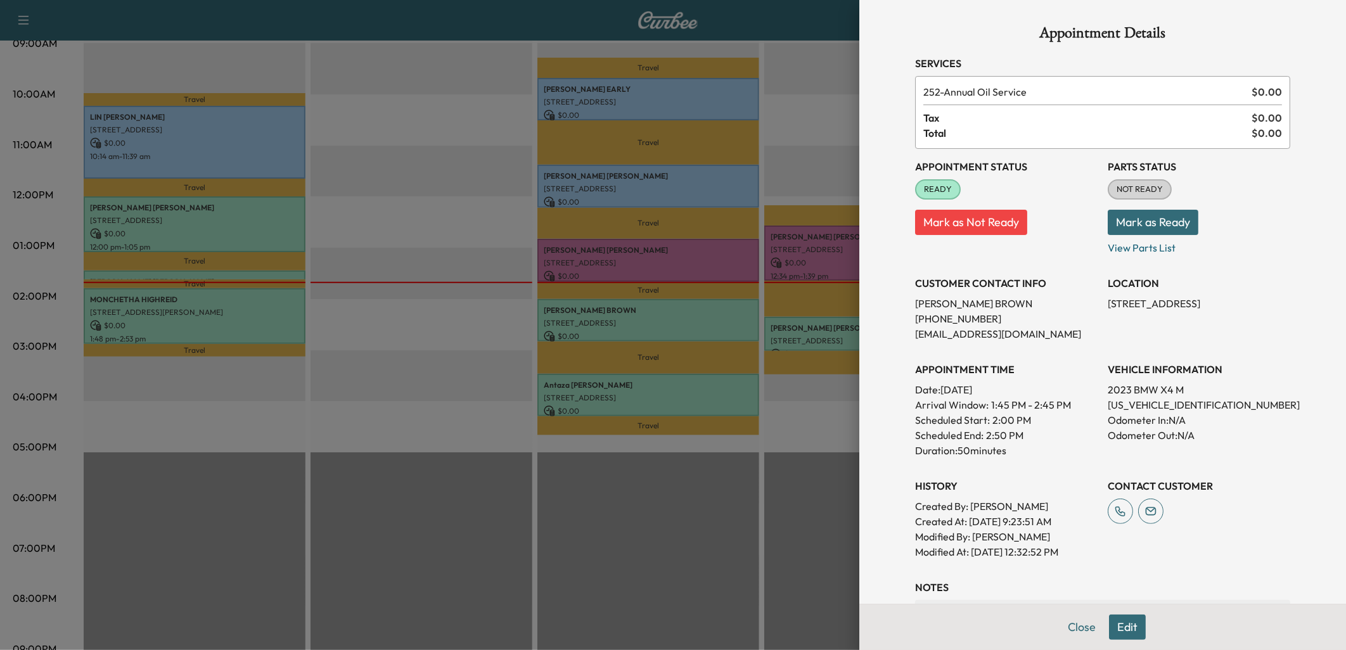
click at [255, 219] on div at bounding box center [673, 325] width 1346 height 650
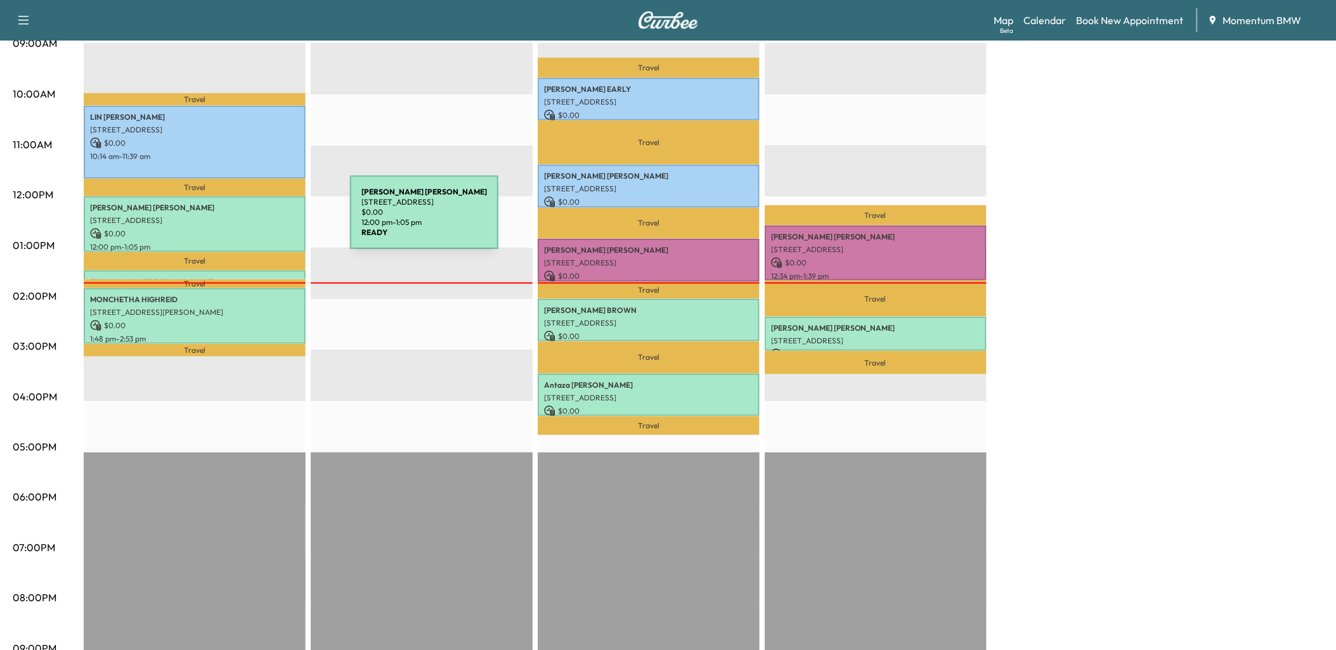
click at [256, 220] on p "[STREET_ADDRESS]" at bounding box center [194, 221] width 209 height 10
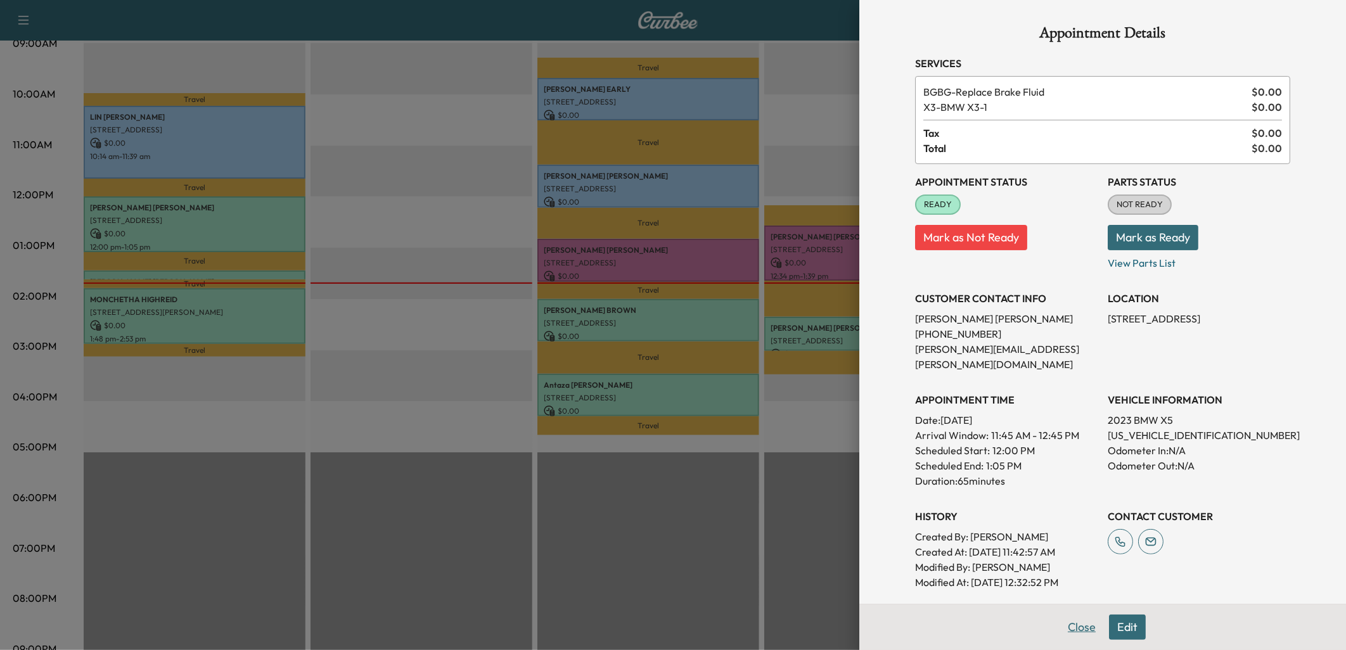
click at [1076, 628] on button "Close" at bounding box center [1082, 627] width 44 height 25
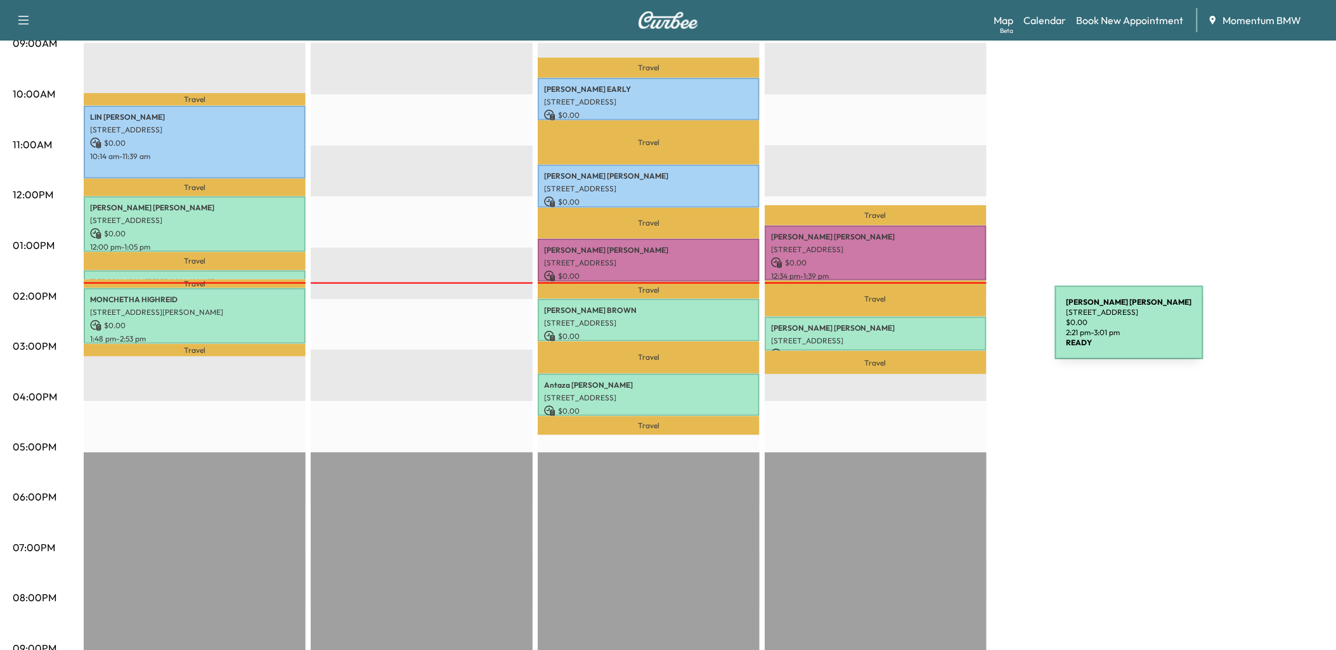
click at [960, 336] on p "[STREET_ADDRESS]" at bounding box center [875, 341] width 209 height 10
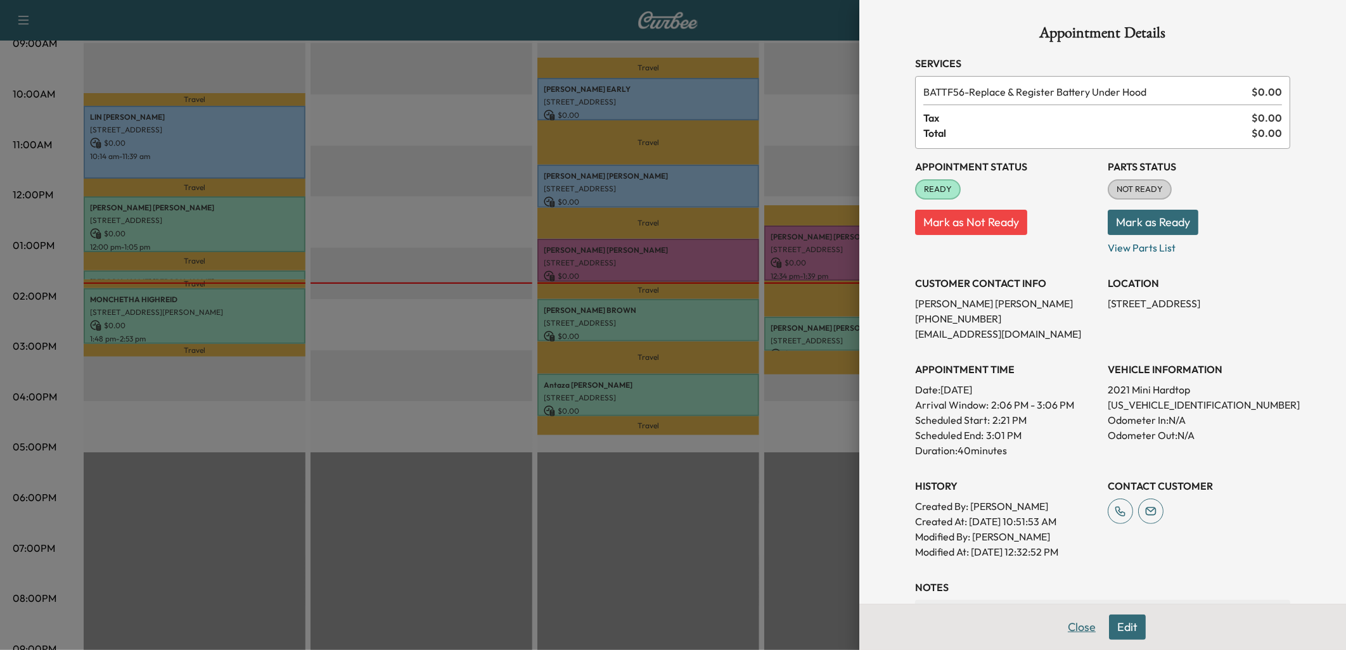
click at [1071, 630] on button "Close" at bounding box center [1082, 627] width 44 height 25
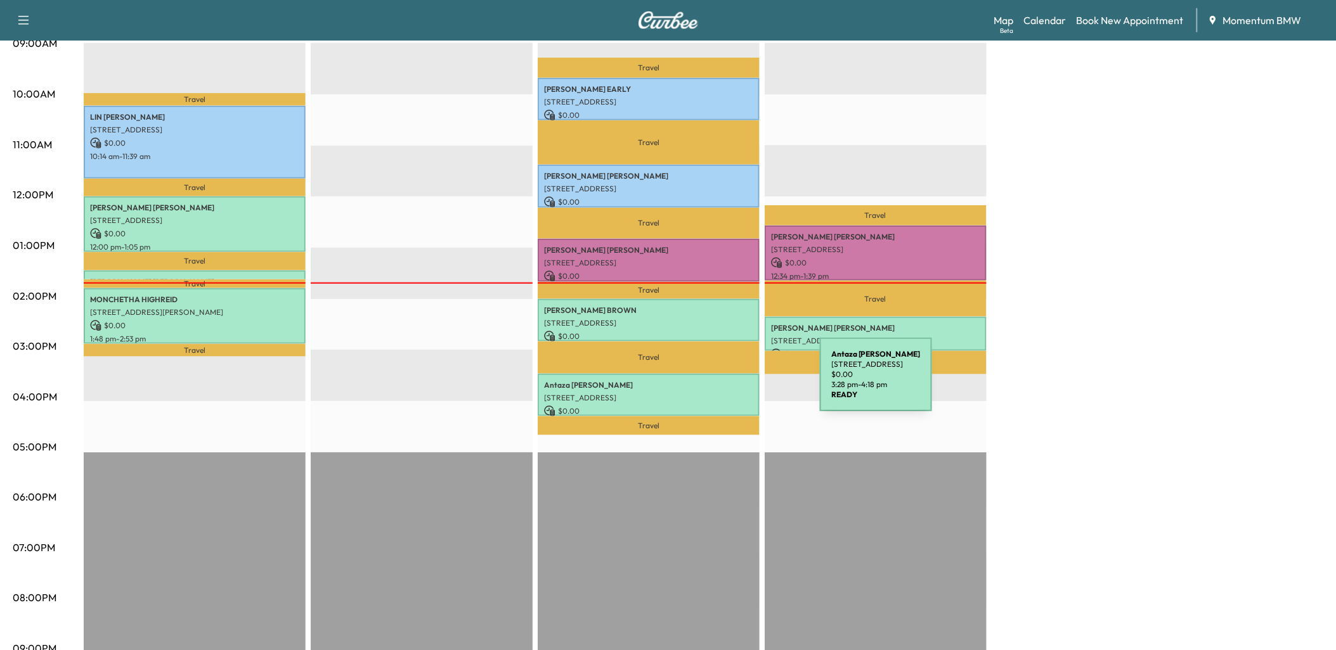
click at [725, 382] on p "[PERSON_NAME]" at bounding box center [648, 385] width 209 height 10
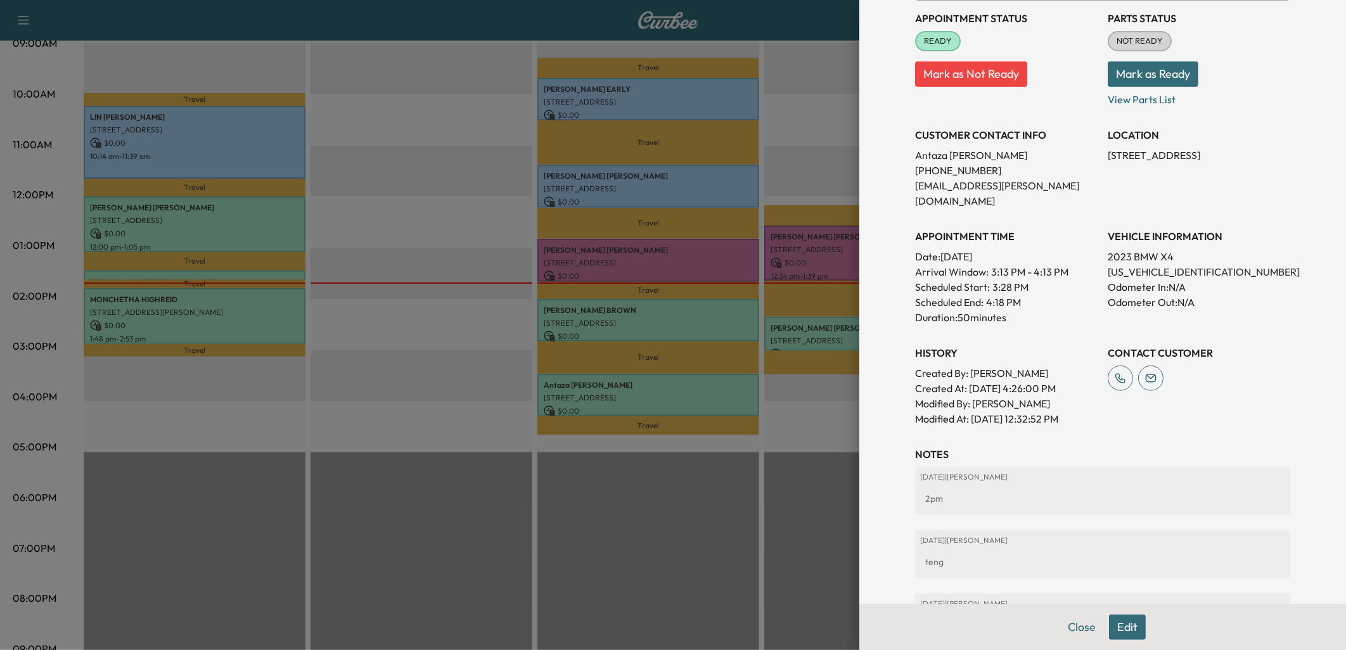
scroll to position [211, 0]
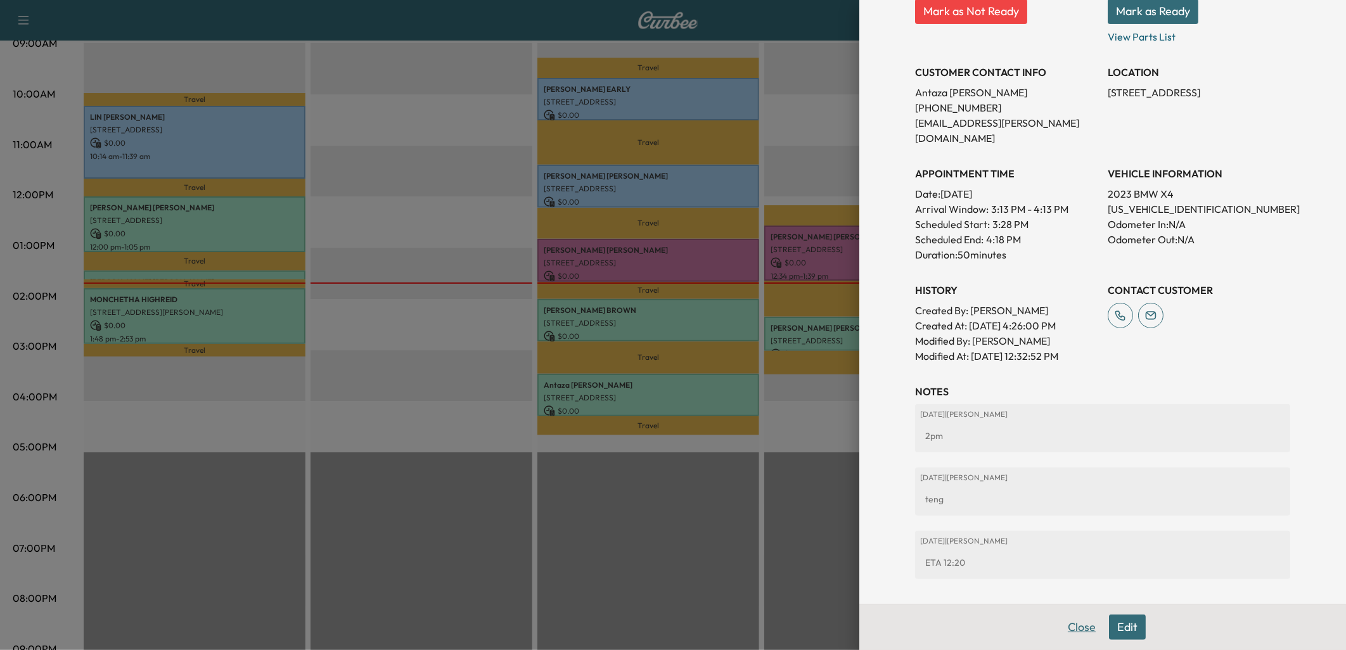
click at [1073, 631] on button "Close" at bounding box center [1082, 627] width 44 height 25
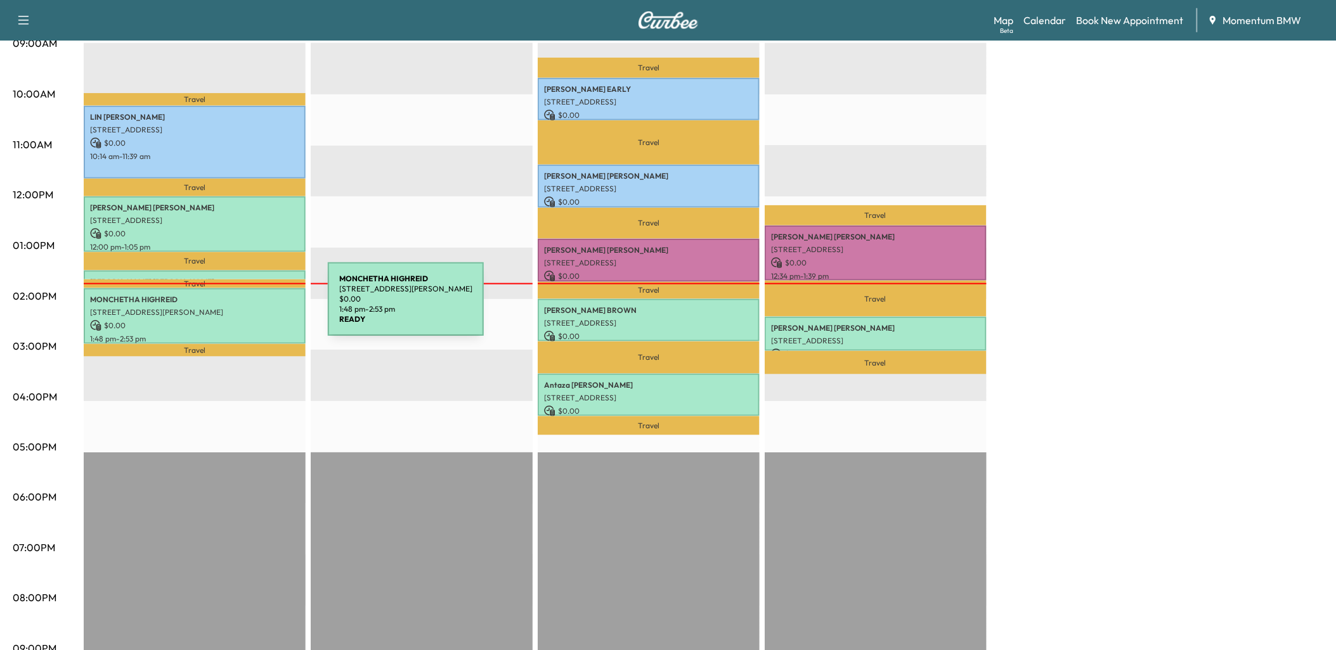
click at [233, 307] on p "[STREET_ADDRESS][PERSON_NAME]" at bounding box center [194, 312] width 209 height 10
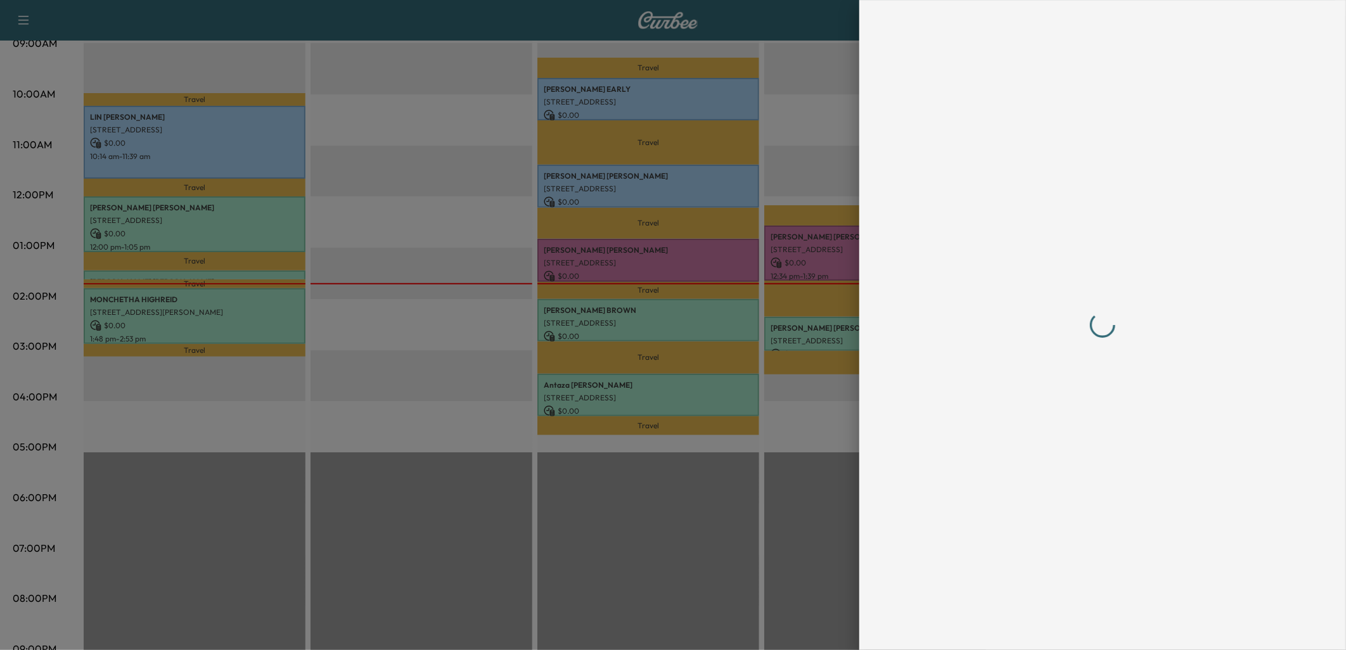
scroll to position [0, 0]
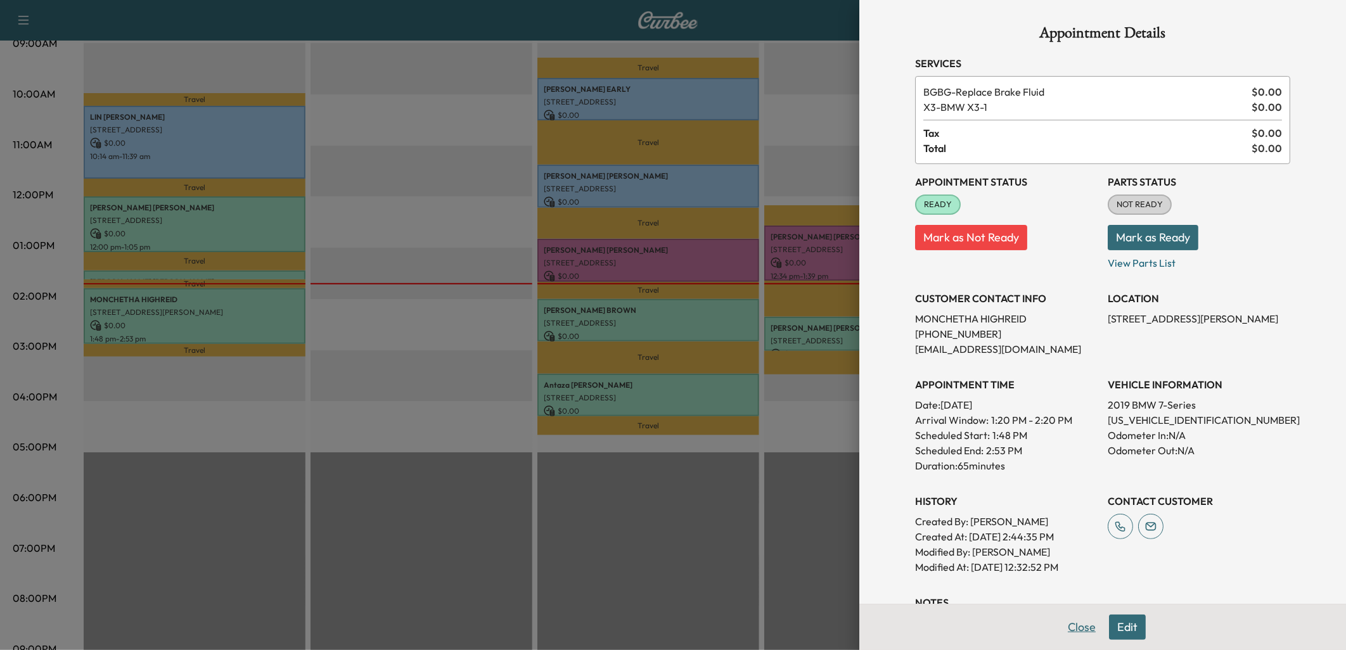
click at [1069, 624] on button "Close" at bounding box center [1082, 627] width 44 height 25
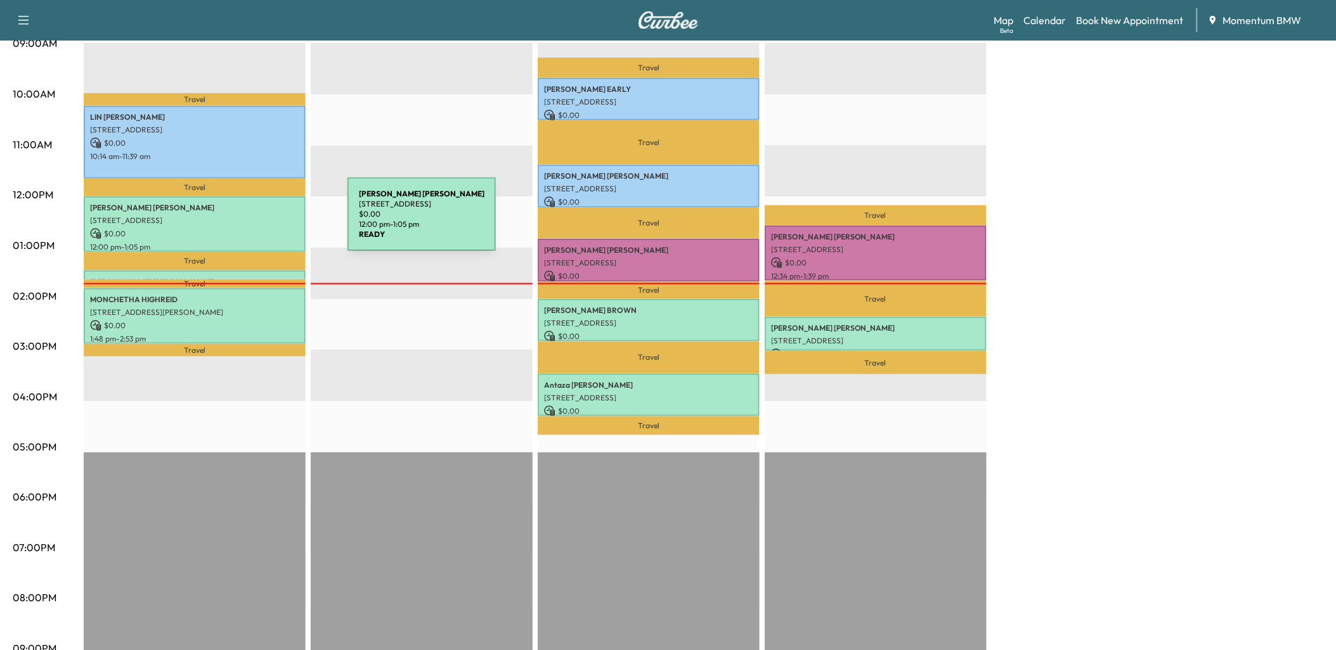
click at [252, 222] on div "[PERSON_NAME] [STREET_ADDRESS] $ 0.00 12:00 pm - 1:05 pm" at bounding box center [195, 224] width 222 height 55
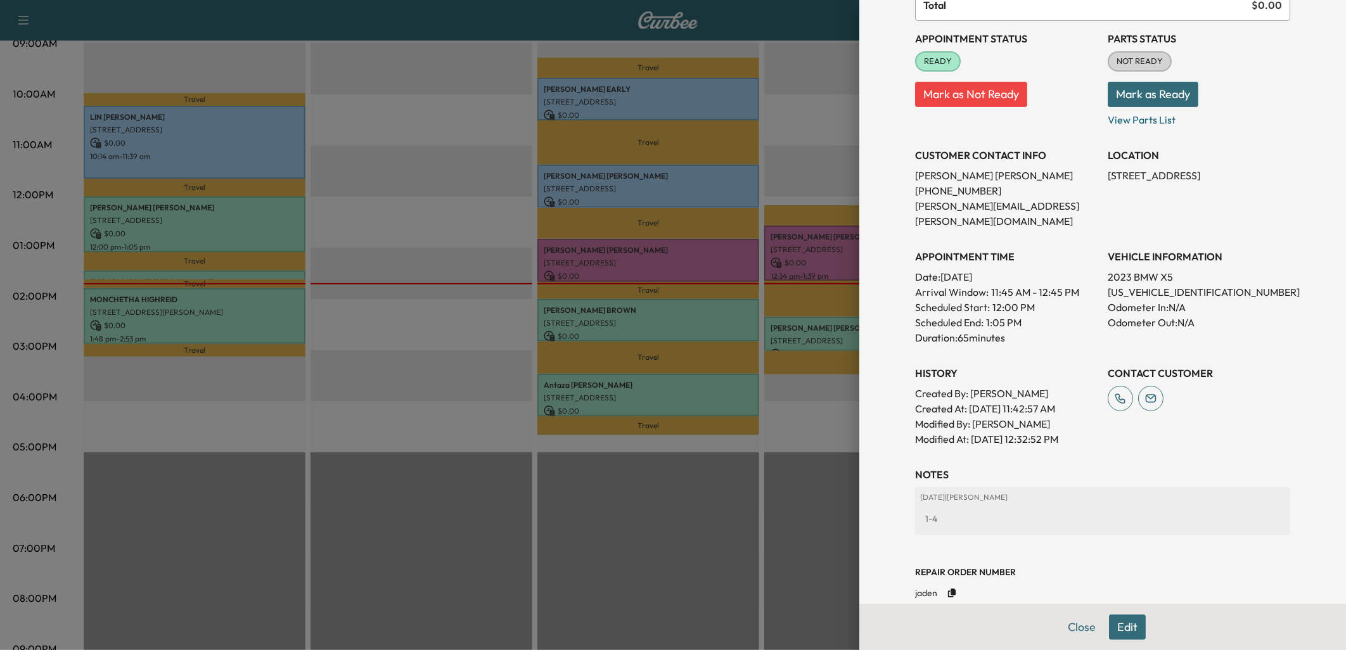
scroll to position [152, 0]
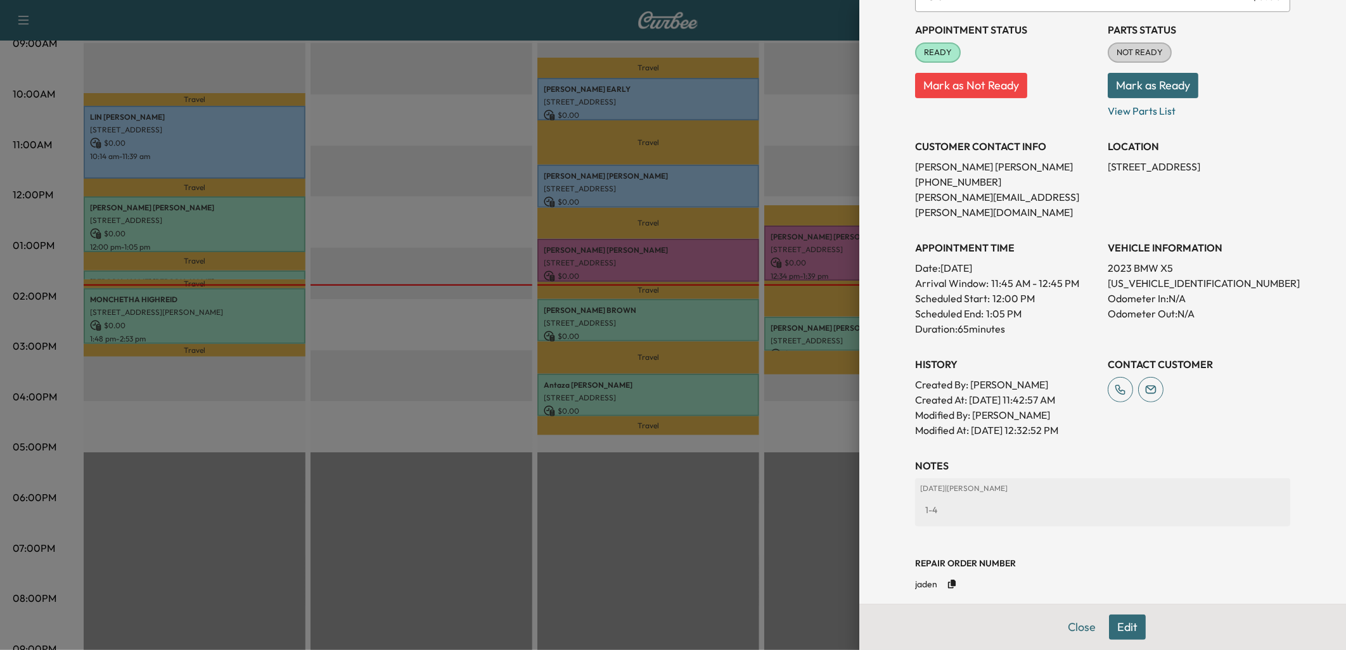
click at [264, 307] on div at bounding box center [673, 325] width 1346 height 650
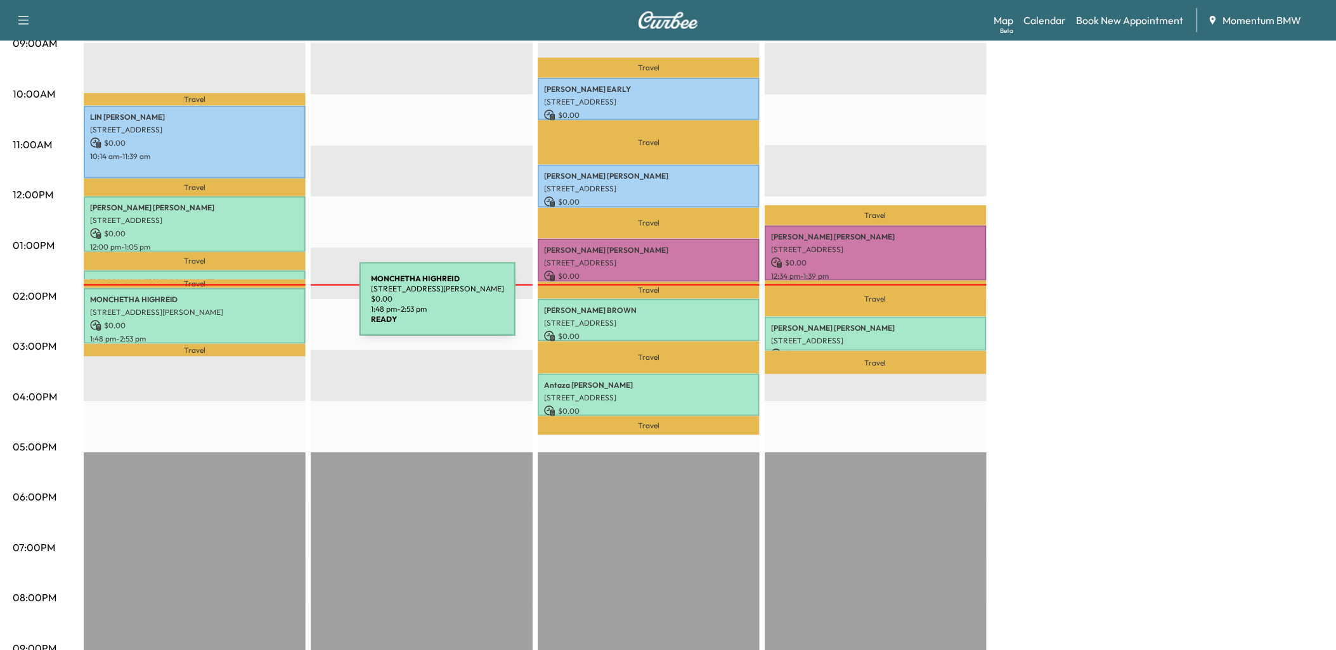
click at [264, 307] on p "[STREET_ADDRESS][PERSON_NAME]" at bounding box center [194, 312] width 209 height 10
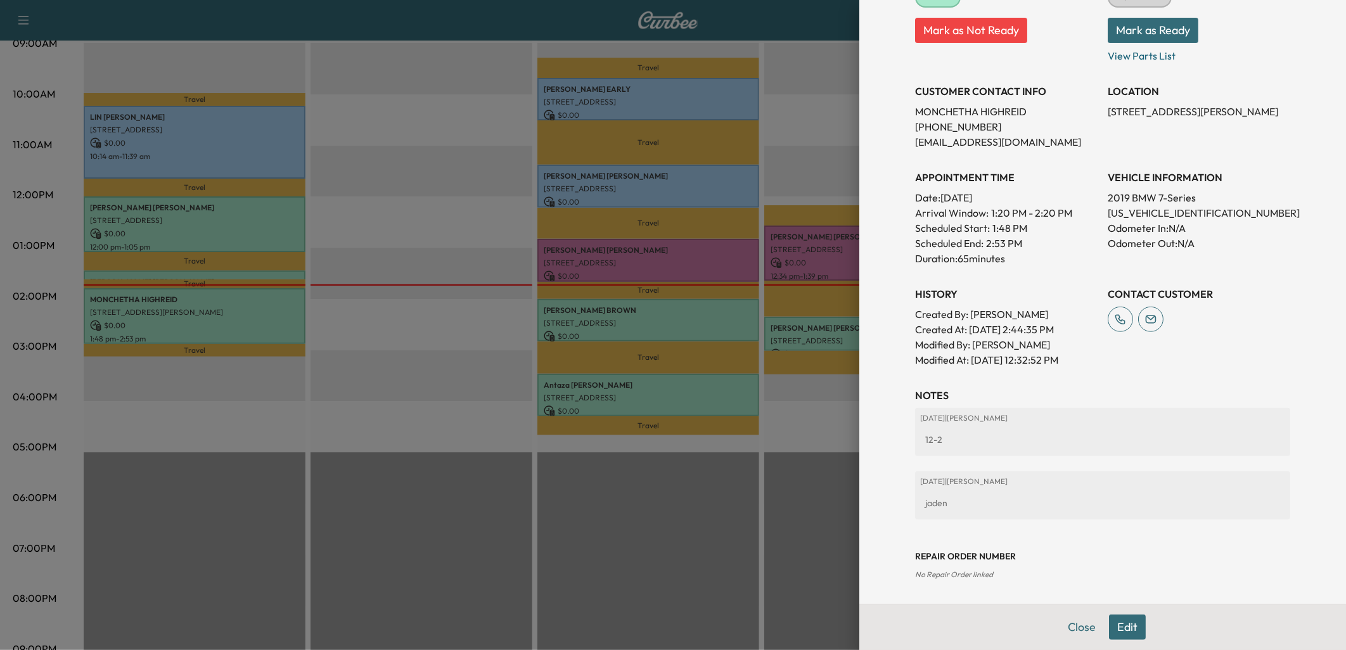
scroll to position [209, 0]
click at [1066, 623] on button "Close" at bounding box center [1082, 627] width 44 height 25
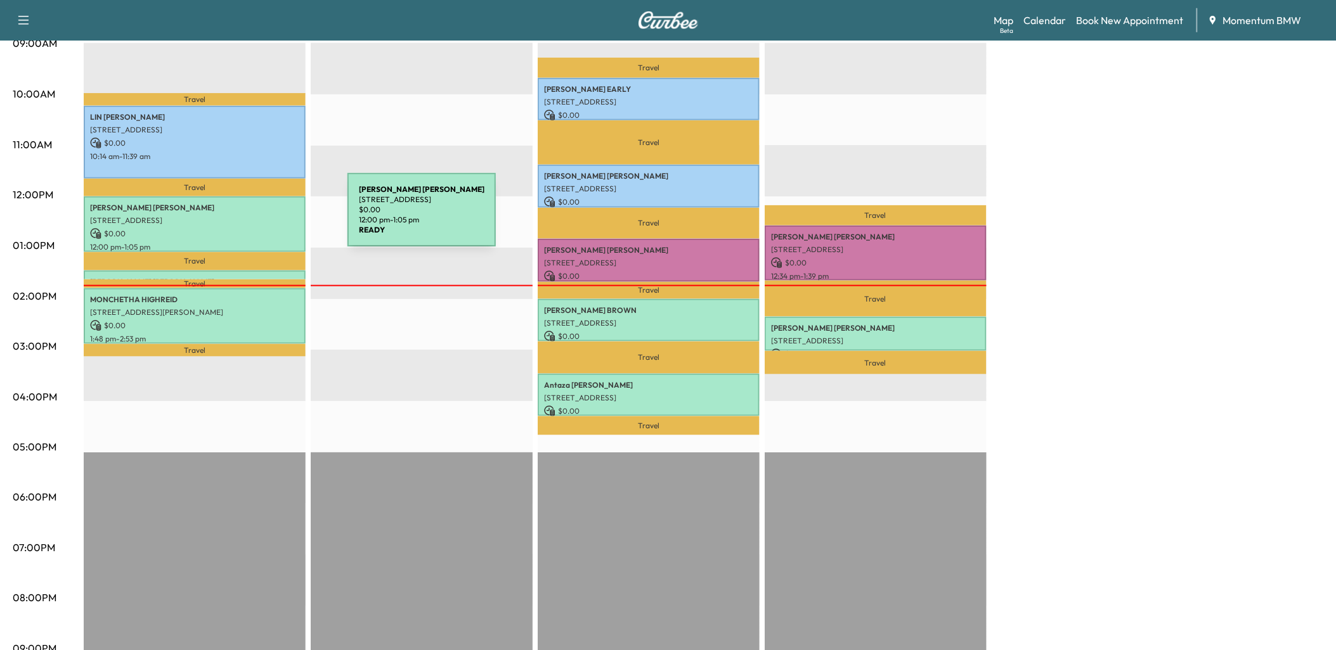
click at [252, 217] on p "[STREET_ADDRESS]" at bounding box center [194, 221] width 209 height 10
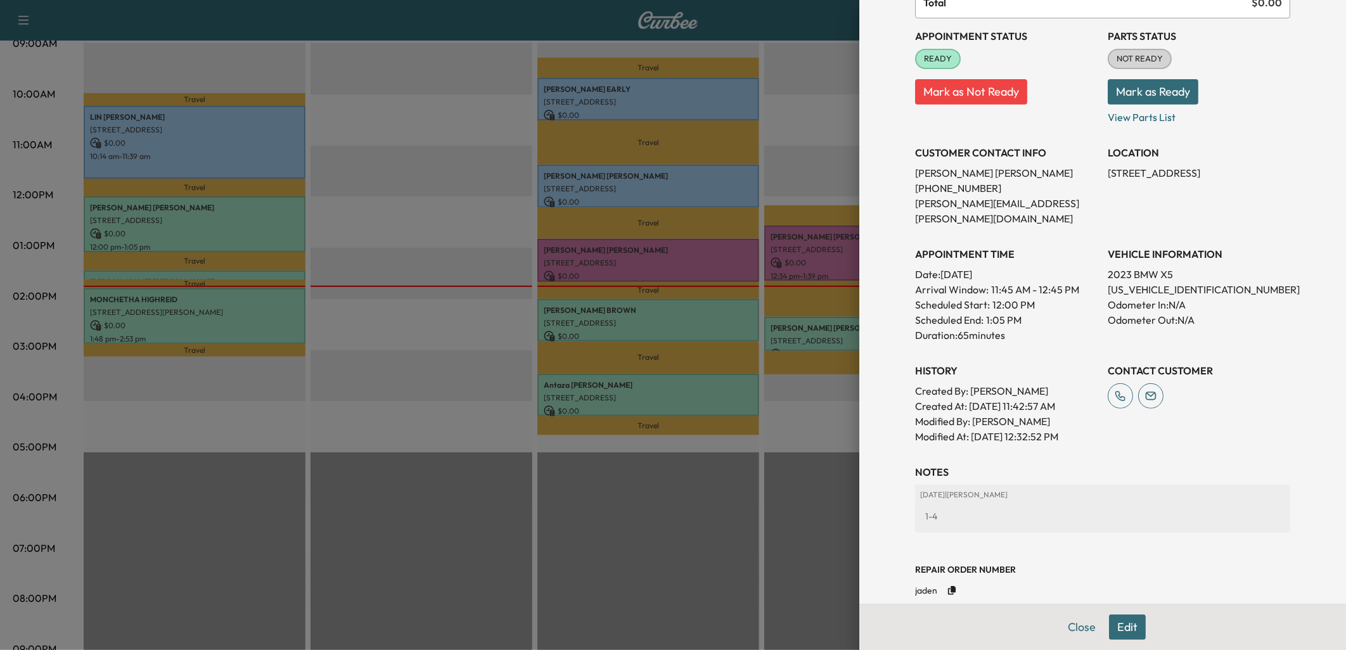
scroll to position [152, 0]
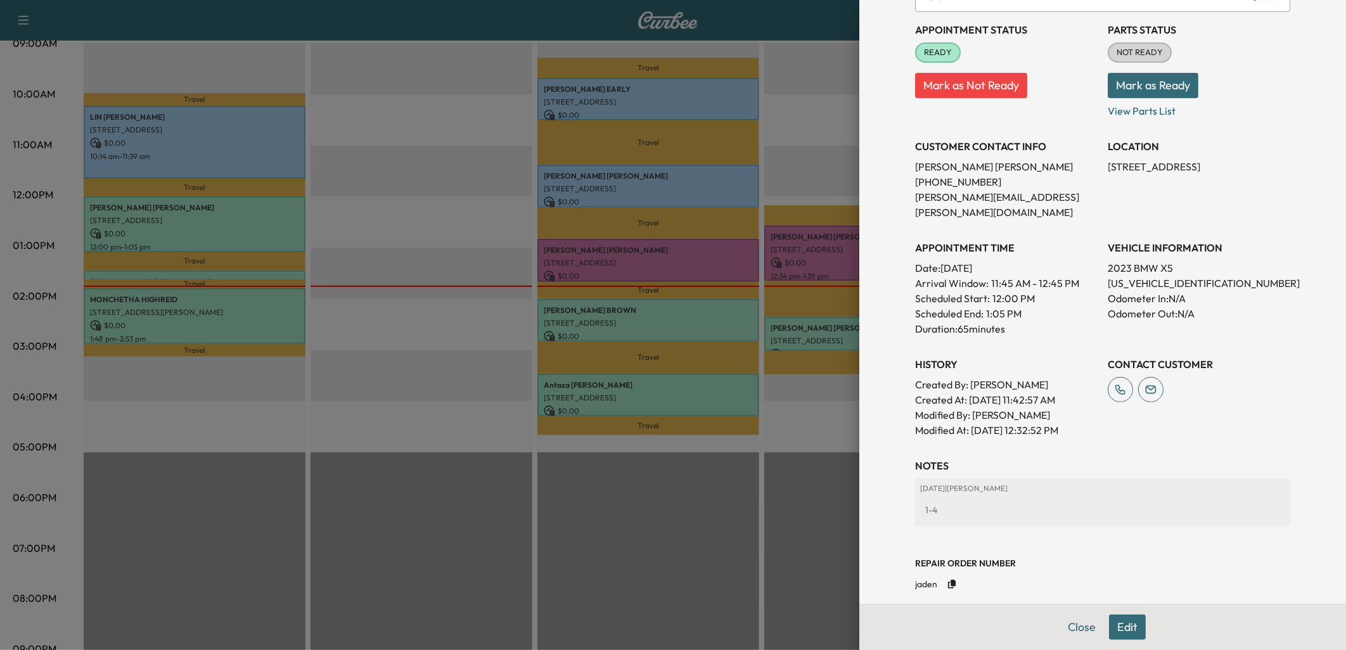
click at [265, 306] on div at bounding box center [673, 325] width 1346 height 650
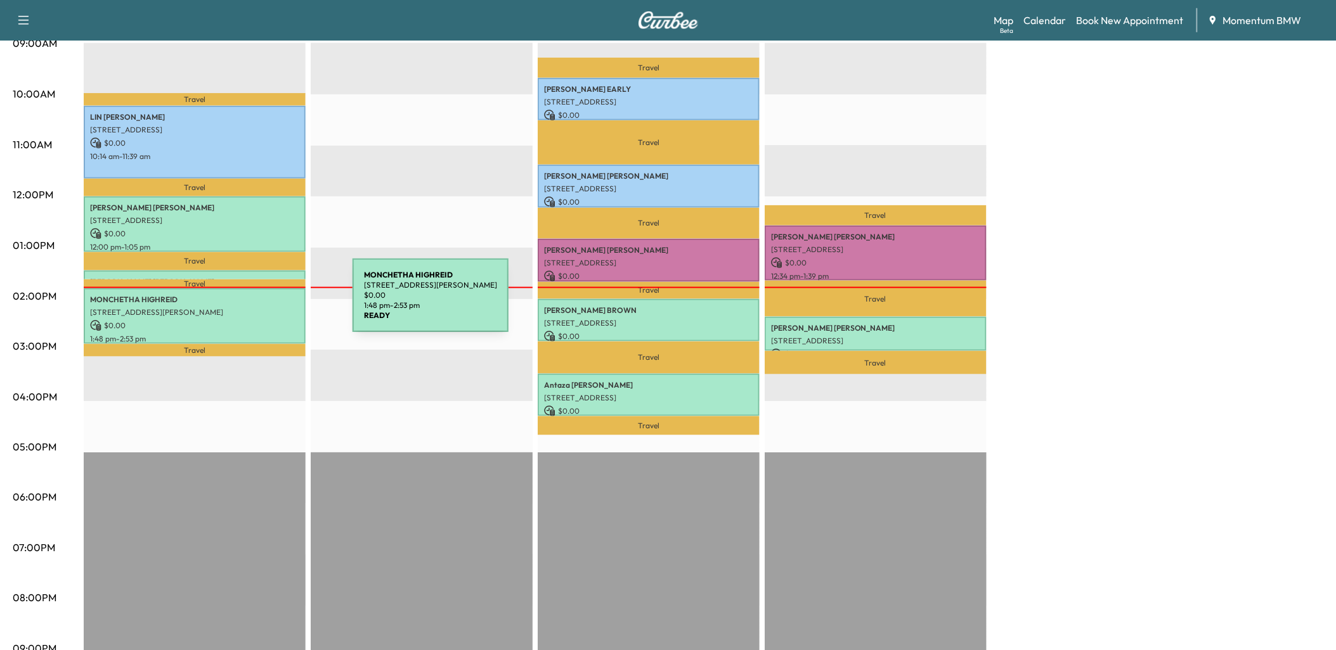
drag, startPoint x: 257, startPoint y: 303, endPoint x: 280, endPoint y: 313, distance: 24.7
click at [280, 313] on div "MONCHETHA HIGHREID [STREET_ADDRESS][PERSON_NAME] $ 0.00 1:48 pm - 2:53 pm" at bounding box center [195, 315] width 222 height 55
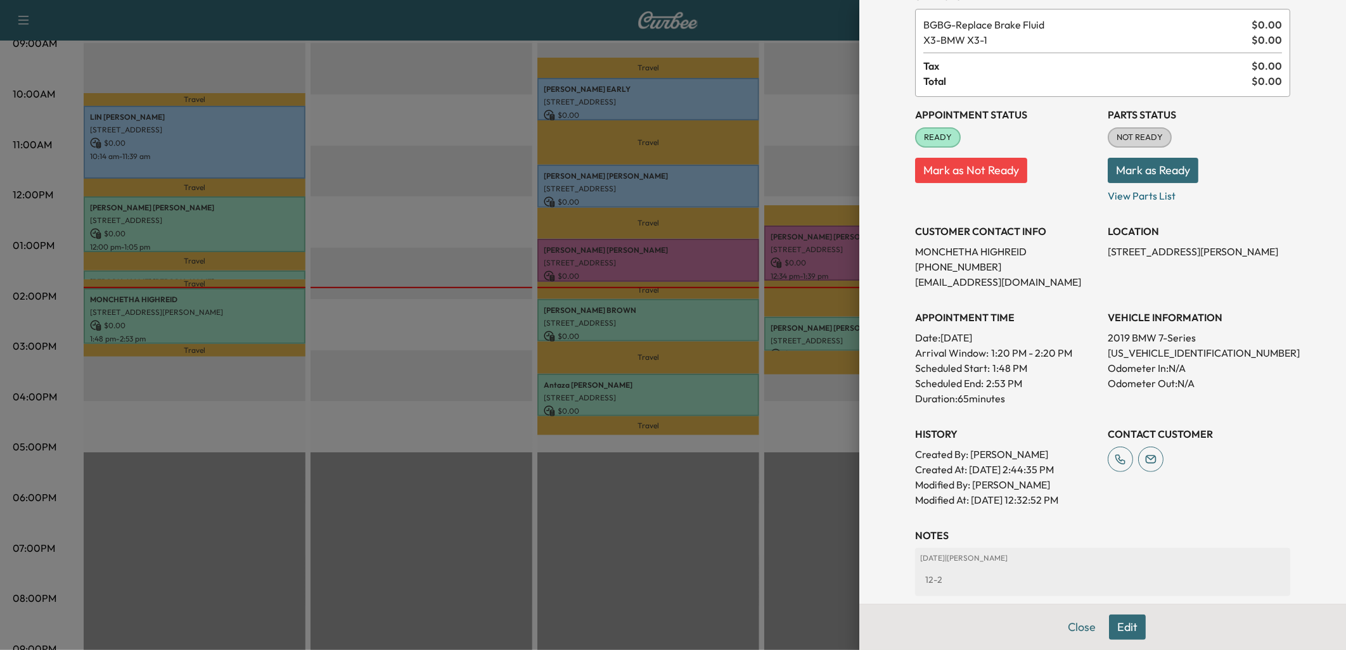
scroll to position [0, 0]
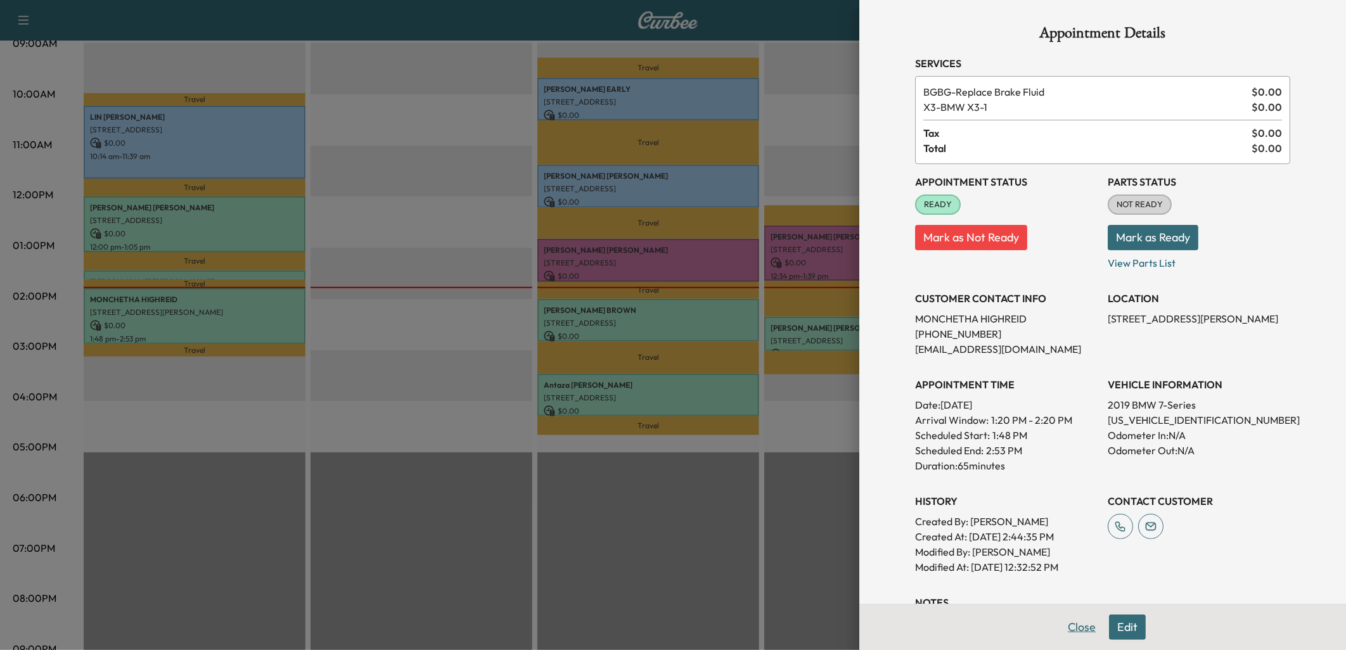
click at [1071, 629] on button "Close" at bounding box center [1082, 627] width 44 height 25
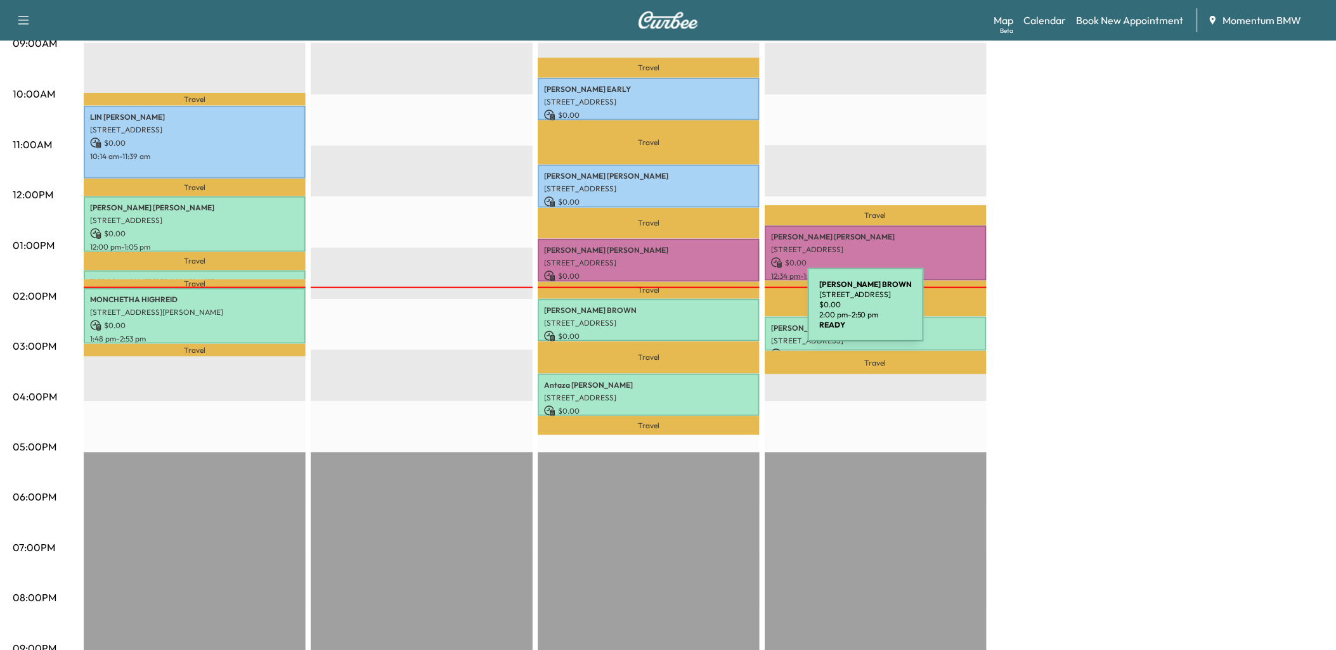
click at [713, 318] on p "[STREET_ADDRESS]" at bounding box center [648, 323] width 209 height 10
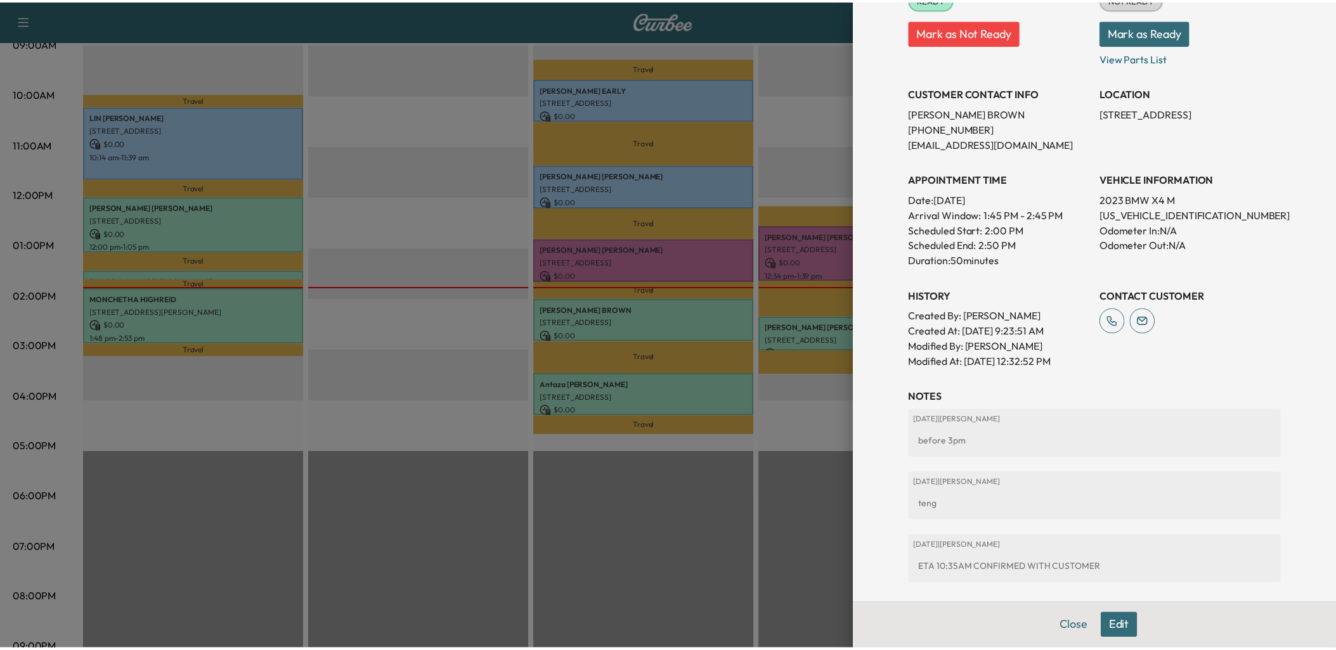
scroll to position [211, 0]
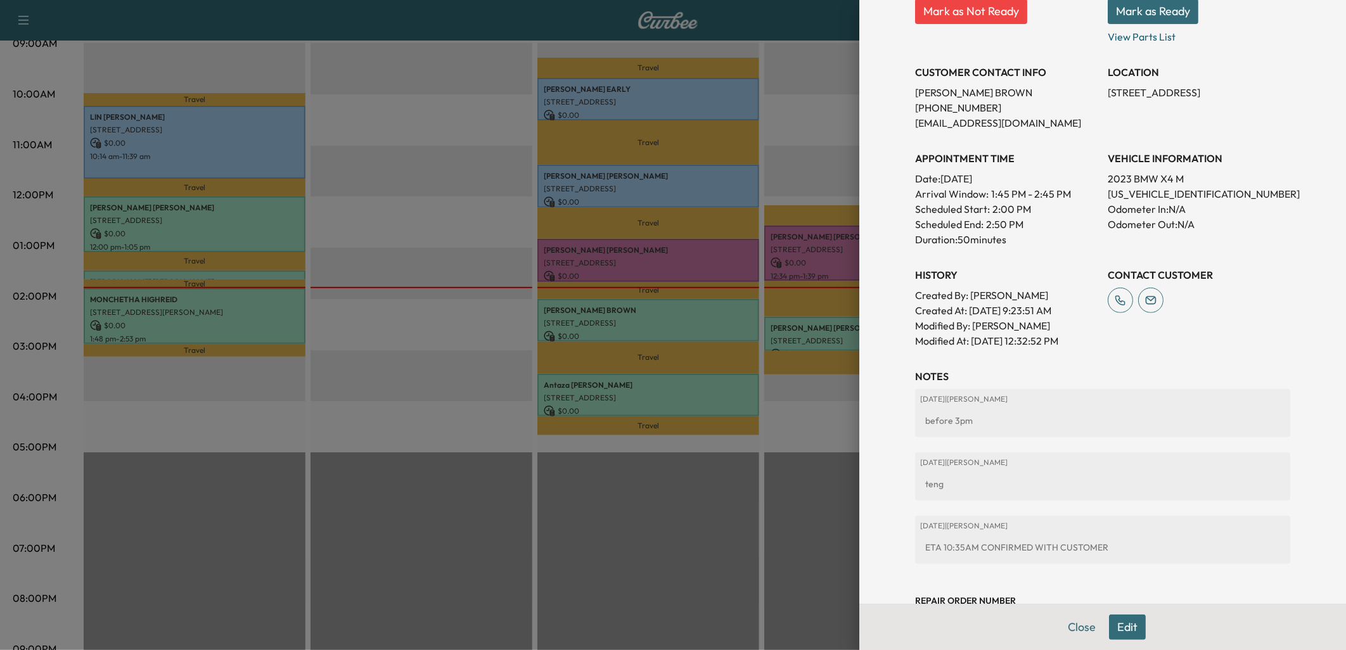
click at [725, 389] on div at bounding box center [673, 325] width 1346 height 650
